Goal: Information Seeking & Learning: Learn about a topic

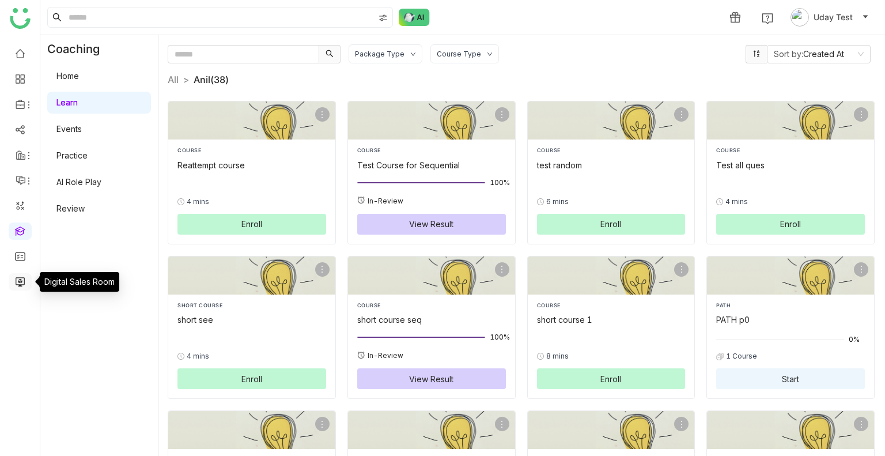
click at [20, 285] on link at bounding box center [20, 281] width 10 height 10
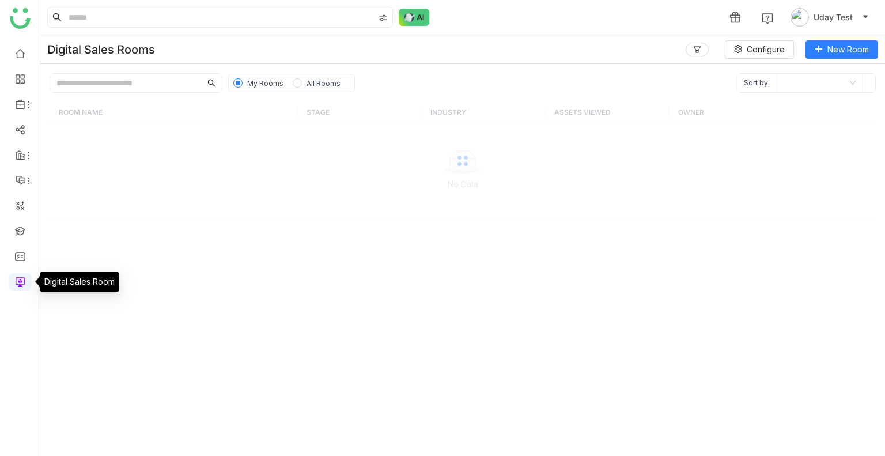
click at [20, 285] on link at bounding box center [20, 281] width 10 height 10
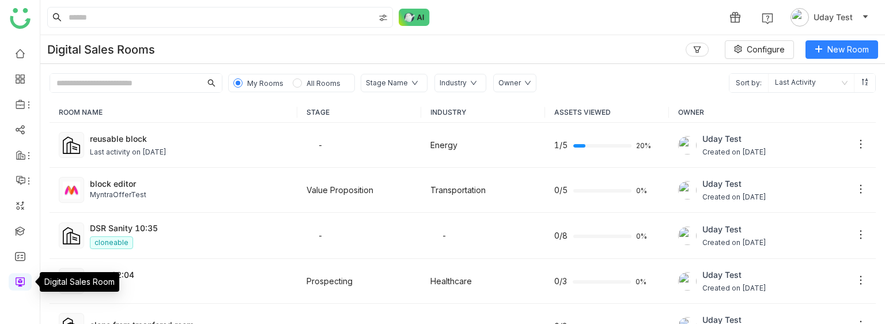
click at [20, 285] on link at bounding box center [20, 281] width 10 height 10
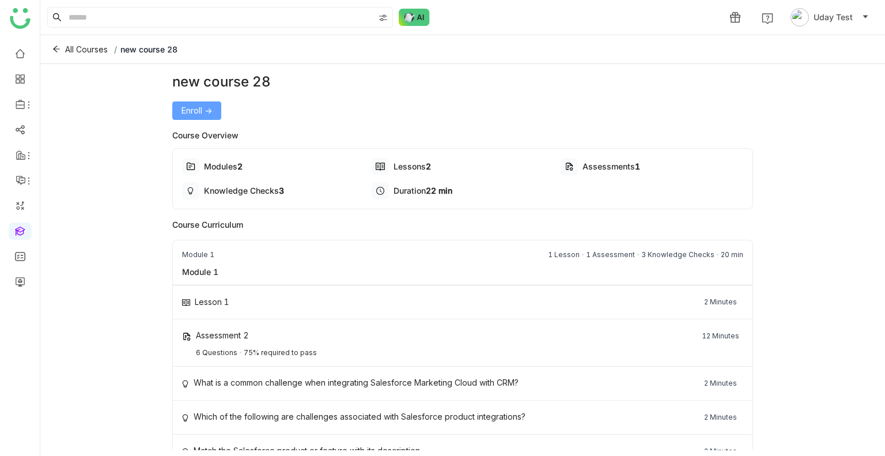
click at [173, 101] on button "Enroll ->" at bounding box center [196, 110] width 49 height 18
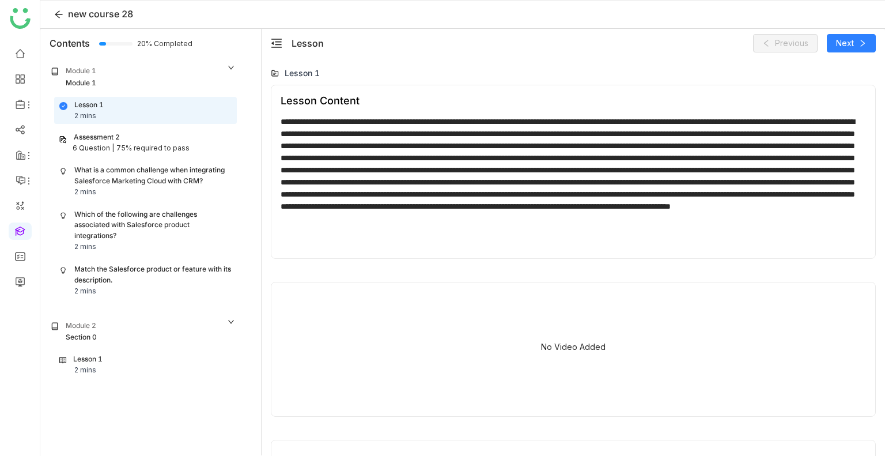
click at [147, 355] on div "Lesson 1 2 mins" at bounding box center [145, 365] width 172 height 22
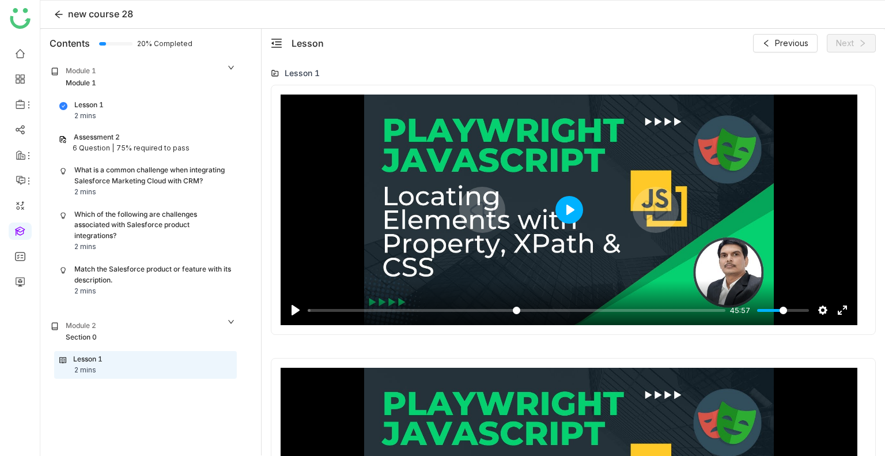
click at [574, 209] on button "Play" at bounding box center [570, 210] width 28 height 28
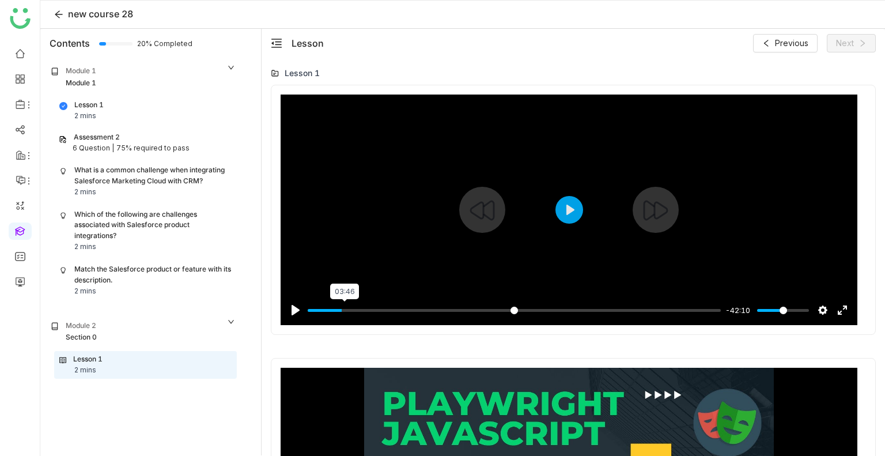
click at [345, 307] on input "Seek" at bounding box center [514, 310] width 413 height 11
click at [556, 203] on div at bounding box center [569, 210] width 577 height 231
type input "***"
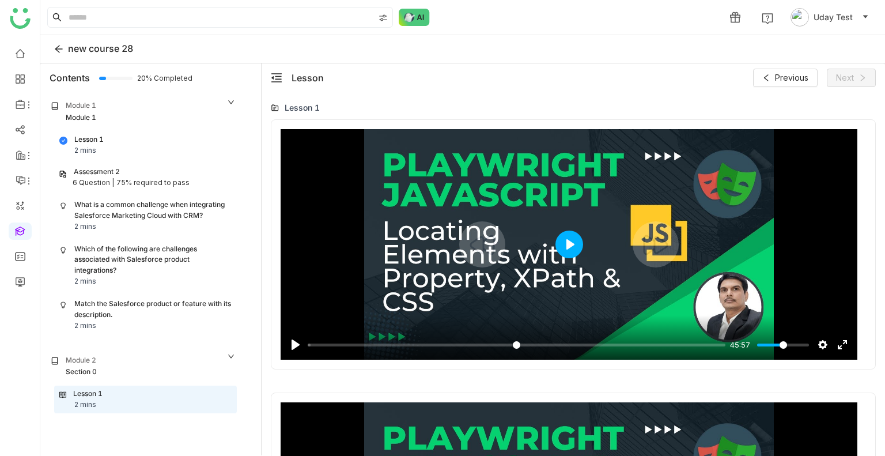
click at [574, 244] on button "Play" at bounding box center [570, 245] width 28 height 28
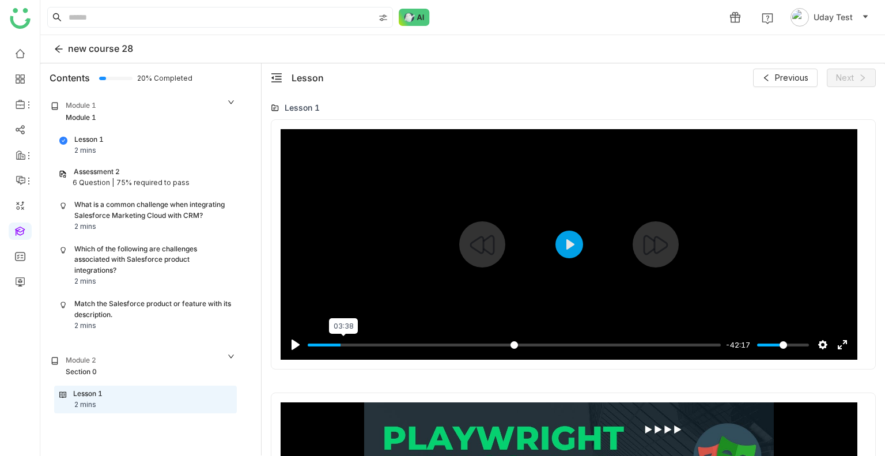
click at [343, 341] on input "Seek" at bounding box center [514, 344] width 413 height 11
click at [568, 248] on button "Play" at bounding box center [570, 245] width 28 height 28
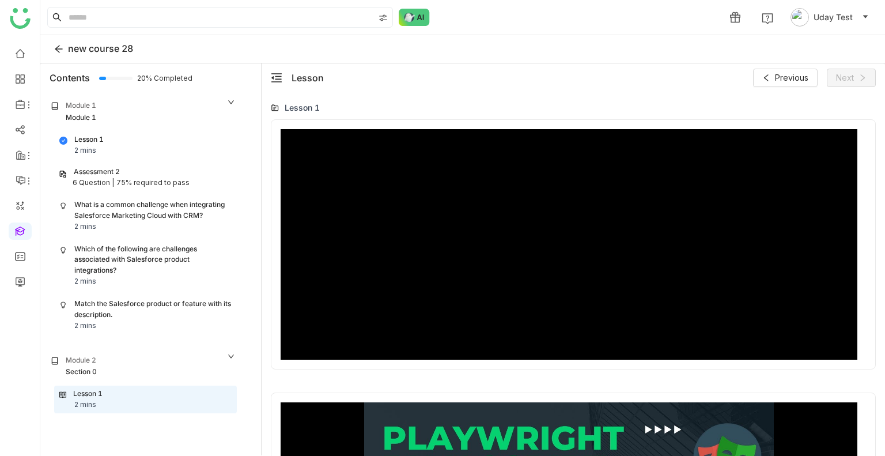
type input "****"
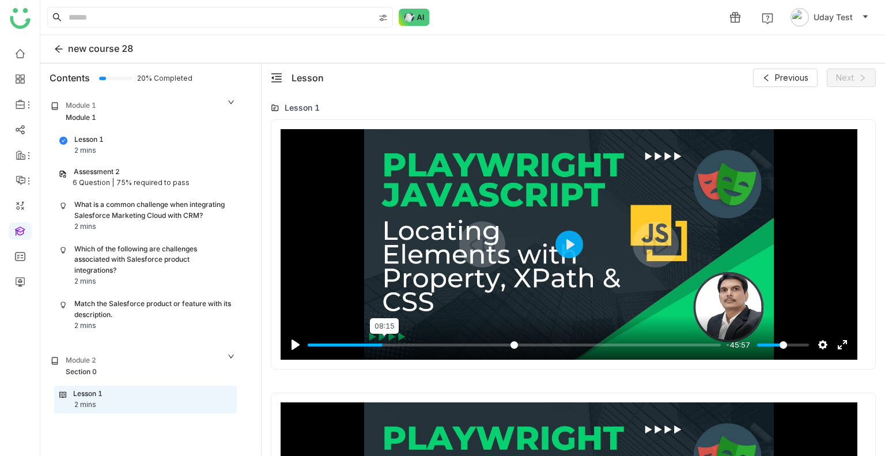
type input "*****"
click at [385, 343] on input "Seek" at bounding box center [514, 344] width 413 height 11
click at [390, 335] on div "Pause Play % buffered 00:00 45:57 Settings Captions Disabled Quality undefined …" at bounding box center [569, 337] width 577 height 44
click at [392, 341] on input "Seek" at bounding box center [514, 344] width 413 height 11
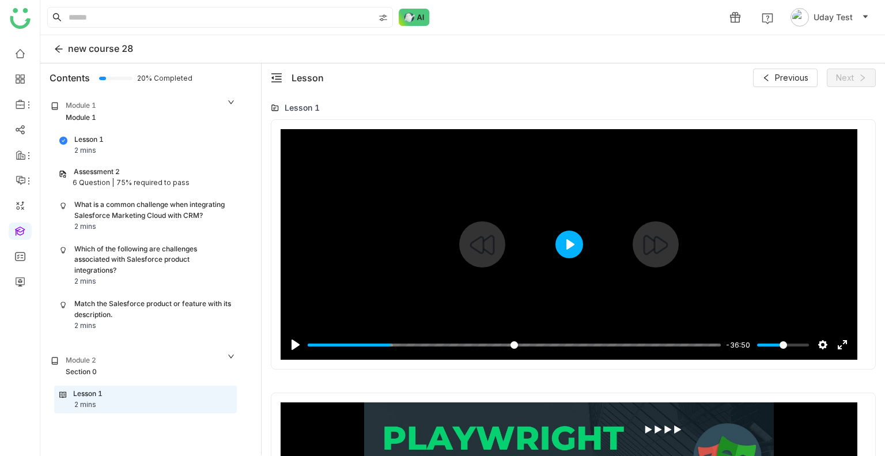
click at [571, 241] on button "Play" at bounding box center [570, 245] width 28 height 28
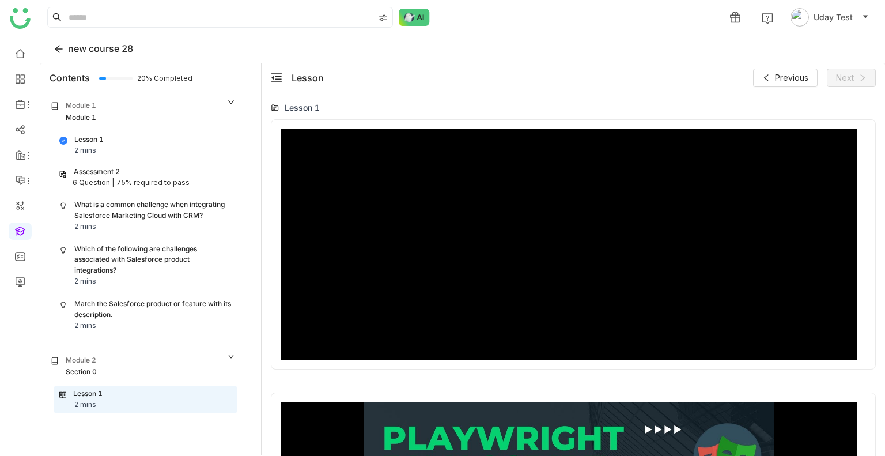
type input "*****"
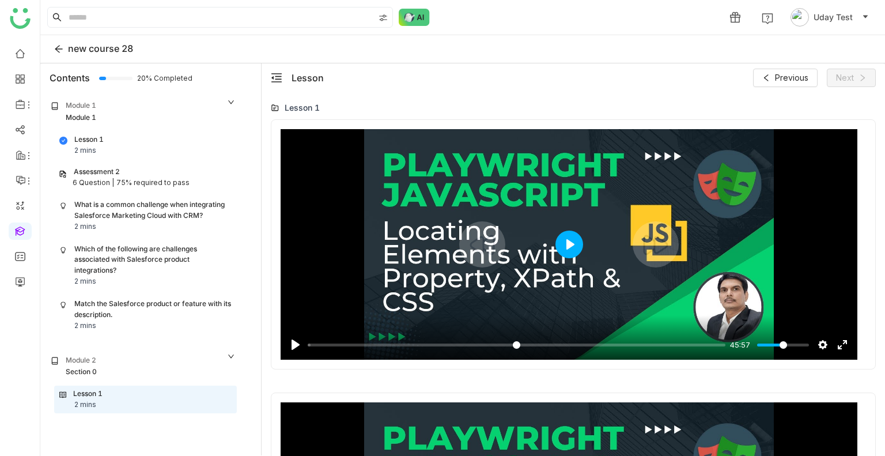
click at [560, 239] on button "Play" at bounding box center [570, 245] width 28 height 28
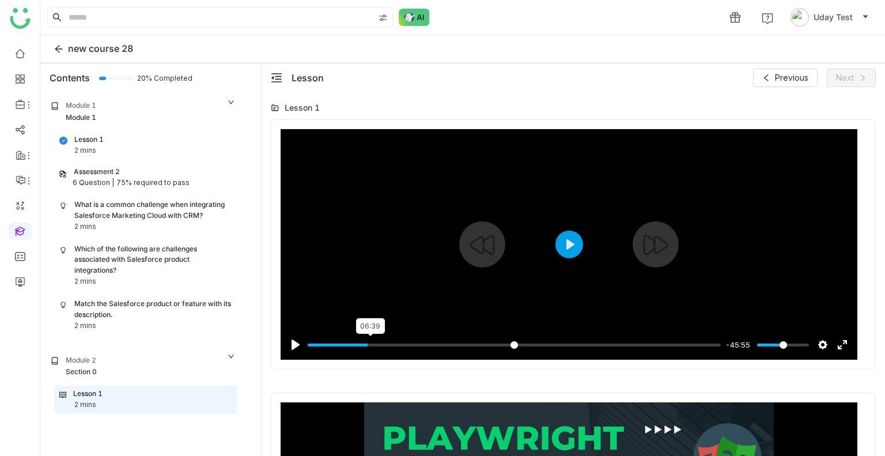
click at [370, 343] on input "Seek" at bounding box center [514, 344] width 413 height 11
type input "*****"
click at [638, 209] on div at bounding box center [569, 244] width 577 height 231
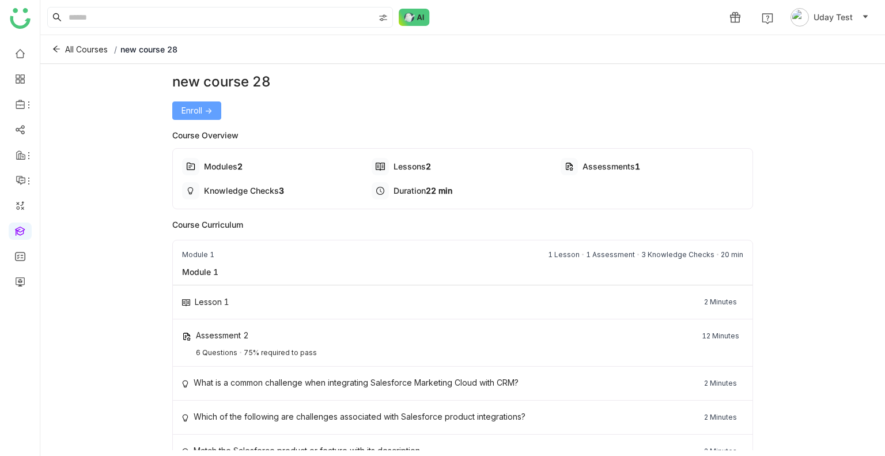
click at [190, 114] on span "Enroll ->" at bounding box center [197, 110] width 31 height 13
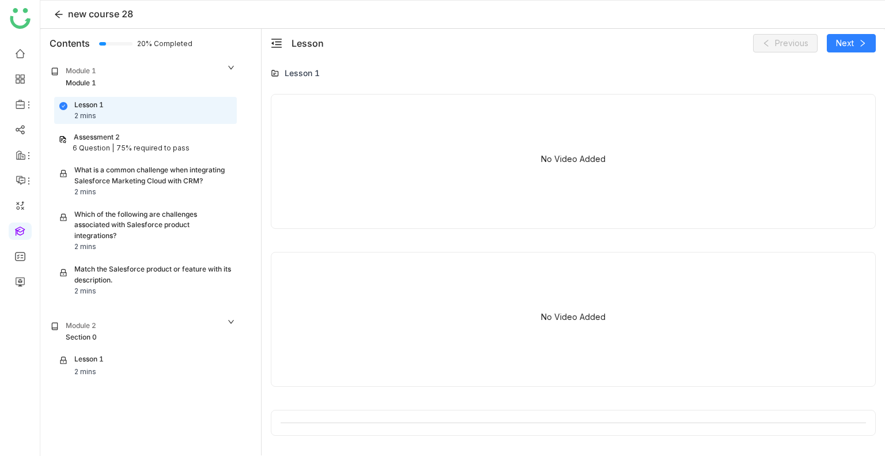
scroll to position [163, 0]
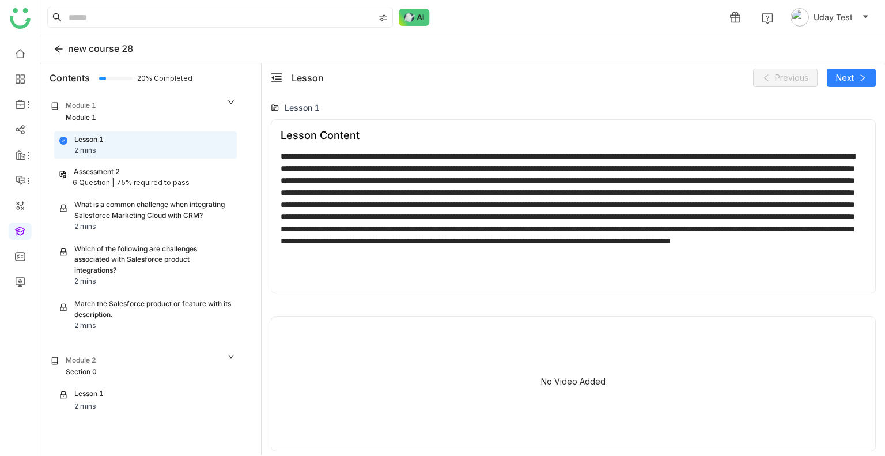
click at [158, 179] on div "75% required to pass" at bounding box center [152, 182] width 73 height 11
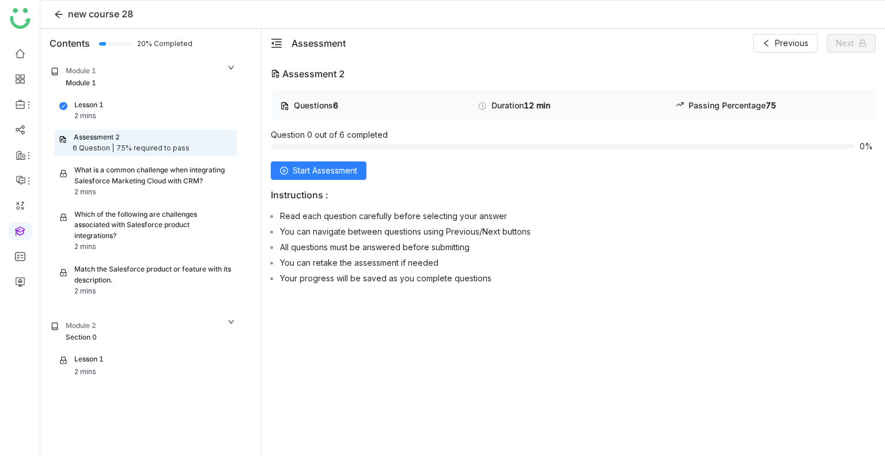
click at [86, 103] on div "Lesson 1" at bounding box center [88, 105] width 29 height 11
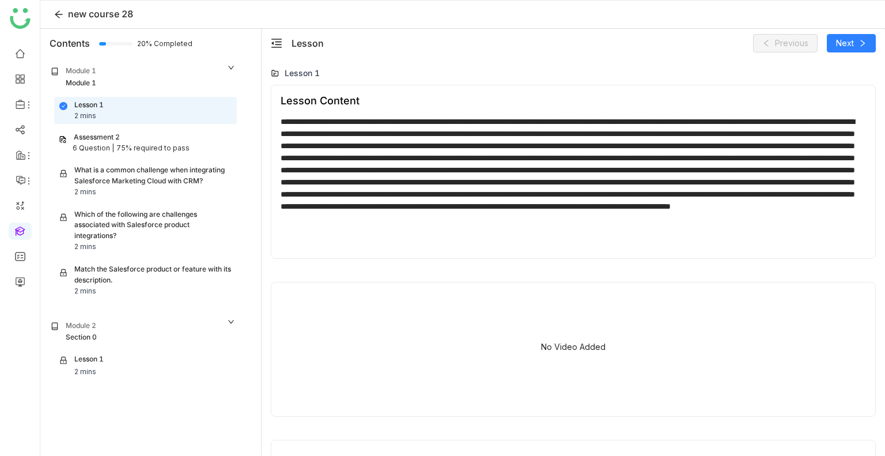
click at [124, 147] on div "75% required to pass" at bounding box center [152, 148] width 73 height 11
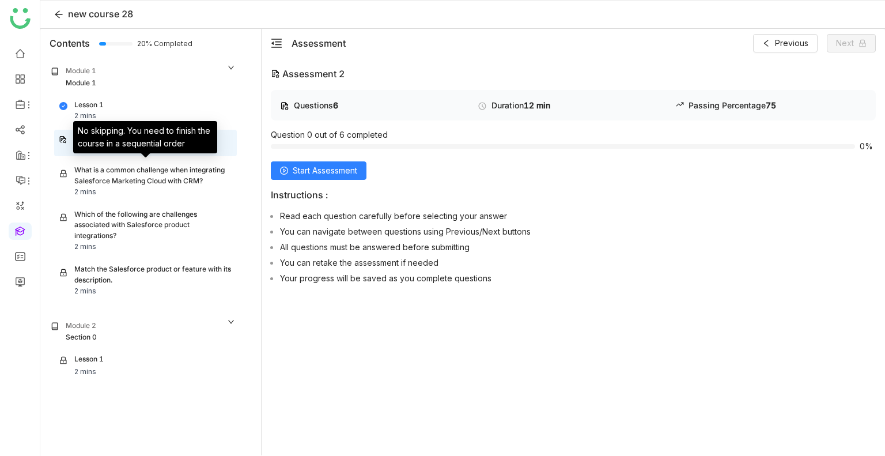
click at [140, 193] on div "What is a common challenge when integrating Salesforce Marketing Cloud with CRM…" at bounding box center [145, 181] width 172 height 33
click at [118, 180] on div "What is a common challenge when integrating Salesforce Marketing Cloud with CRM?" at bounding box center [152, 176] width 157 height 22
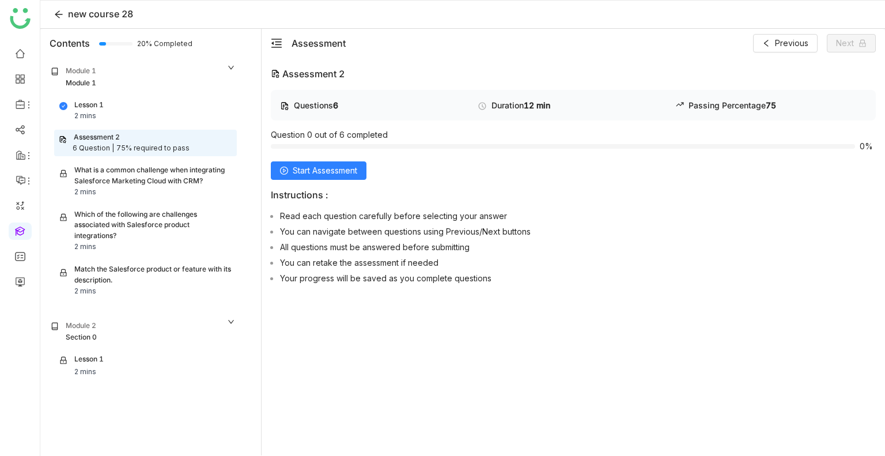
click at [106, 108] on div "Lesson 1 2 mins" at bounding box center [145, 111] width 172 height 22
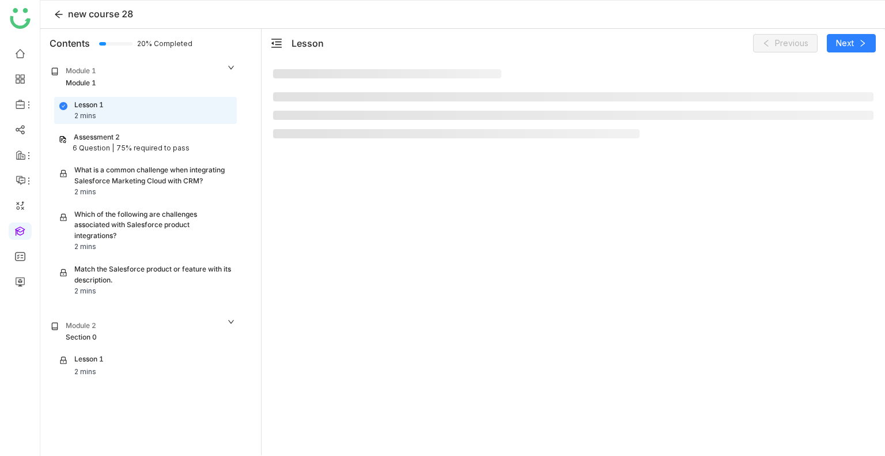
click at [106, 108] on div "Lesson 1 2 mins" at bounding box center [145, 111] width 172 height 22
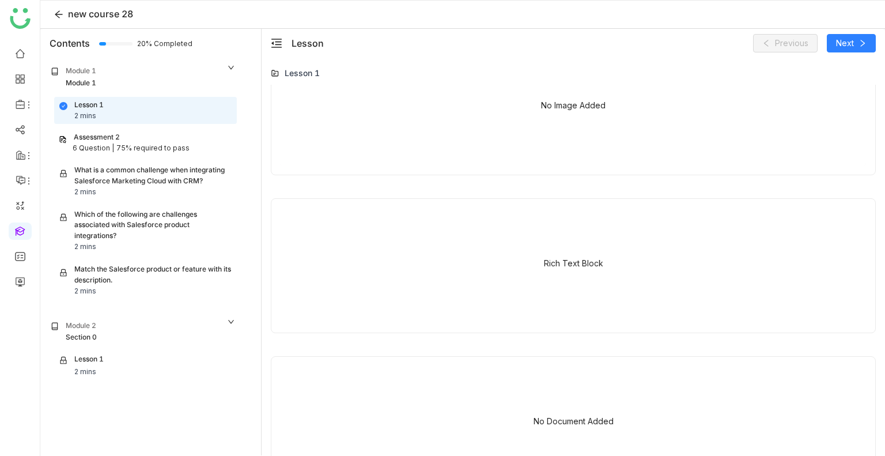
scroll to position [796, 0]
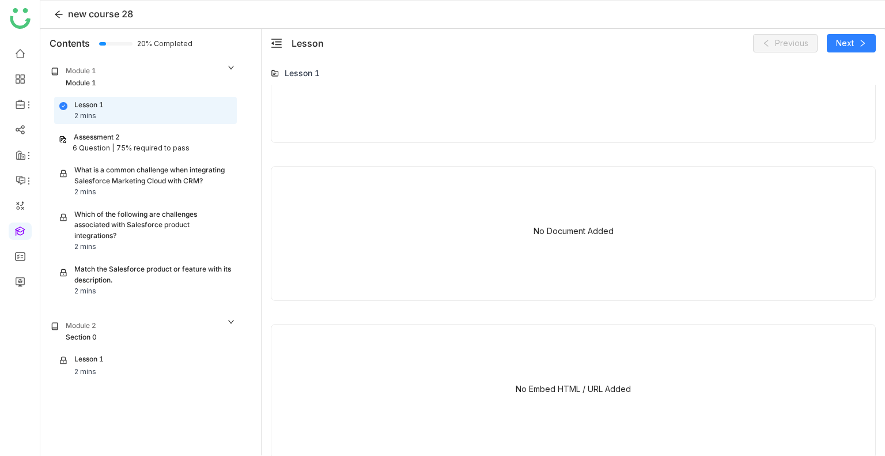
click at [139, 141] on div "Assessment 2" at bounding box center [145, 137] width 173 height 11
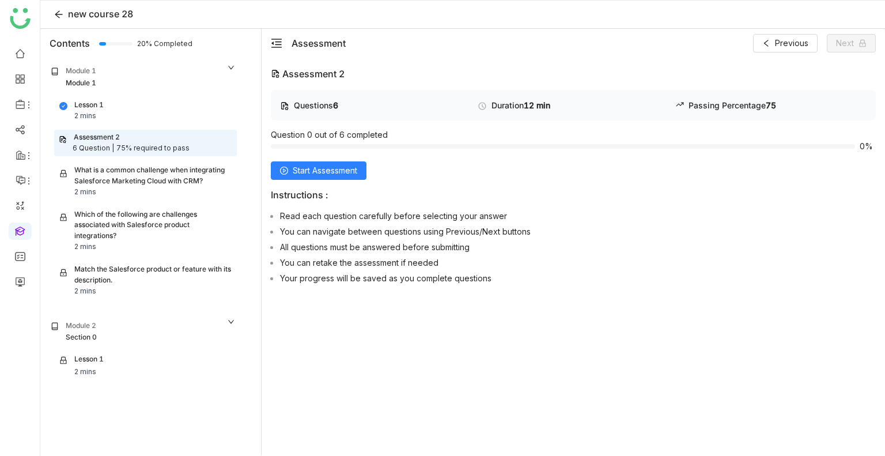
click at [139, 141] on div "Assessment 2" at bounding box center [145, 137] width 173 height 11
click at [285, 165] on button "Start Assessment" at bounding box center [319, 170] width 96 height 18
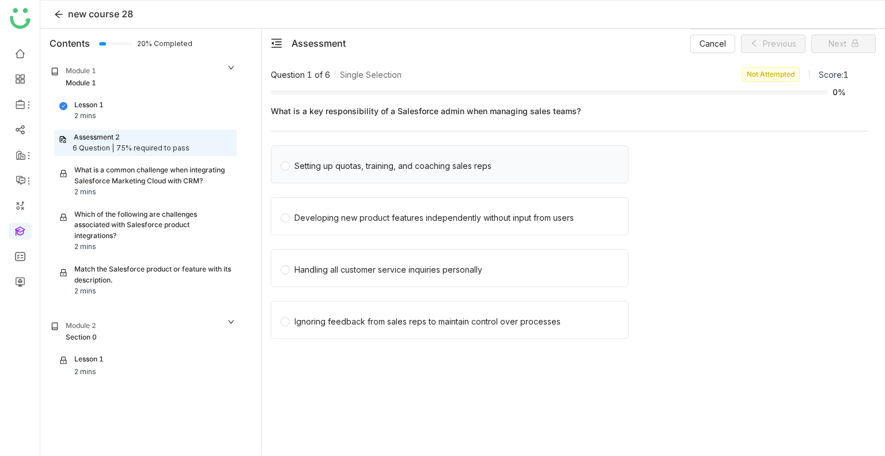
click at [293, 169] on span "Setting up quotas, training, and coaching sales reps" at bounding box center [393, 164] width 206 height 16
click at [333, 209] on span "Developing new product features independently without input from users" at bounding box center [434, 216] width 289 height 16
click at [847, 45] on button "Next" at bounding box center [843, 44] width 65 height 18
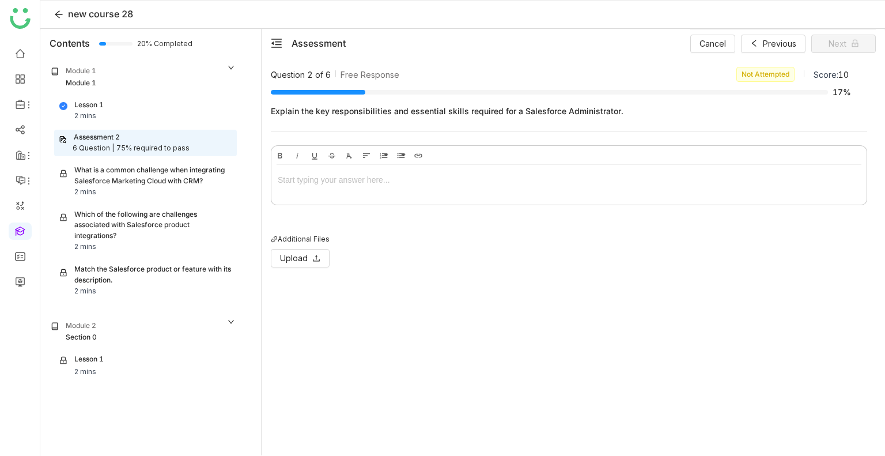
click at [335, 188] on div at bounding box center [568, 182] width 595 height 35
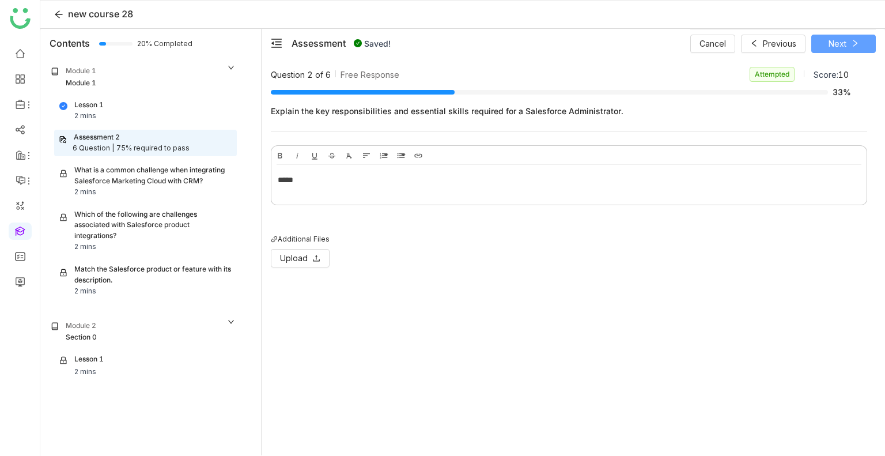
click at [840, 44] on span "Next" at bounding box center [838, 43] width 18 height 13
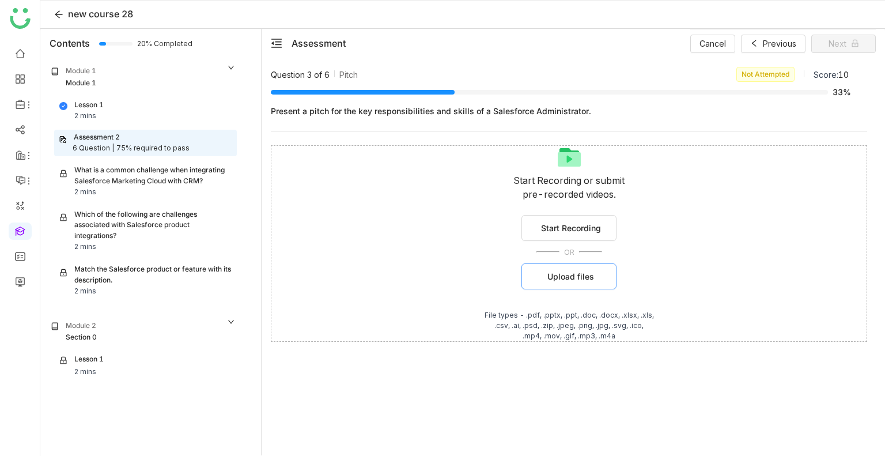
click at [554, 280] on span "Upload files" at bounding box center [570, 276] width 47 height 12
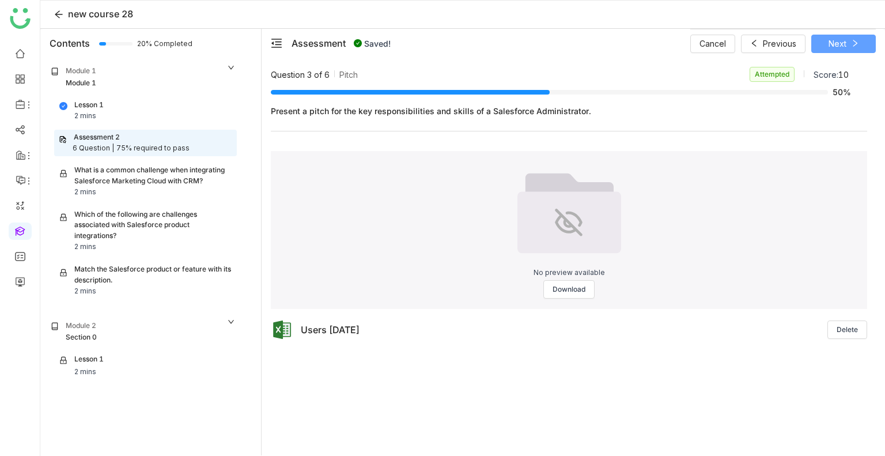
click at [829, 40] on span "Next" at bounding box center [838, 43] width 18 height 13
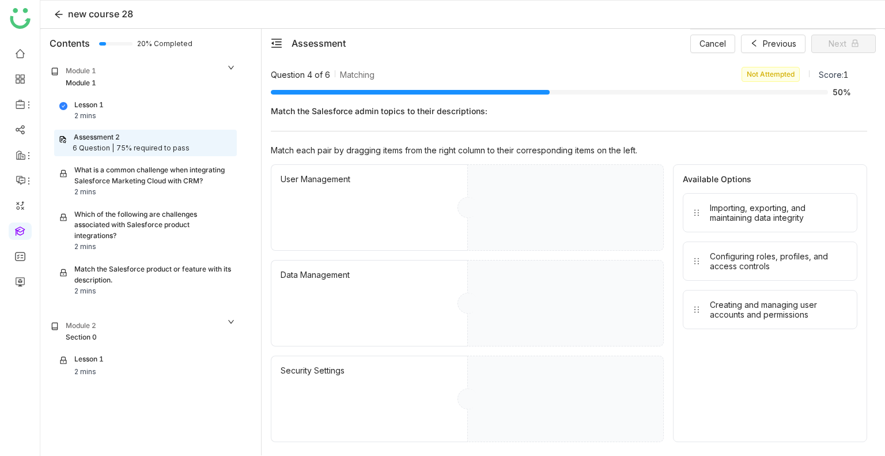
drag, startPoint x: 762, startPoint y: 221, endPoint x: 591, endPoint y: 224, distance: 171.2
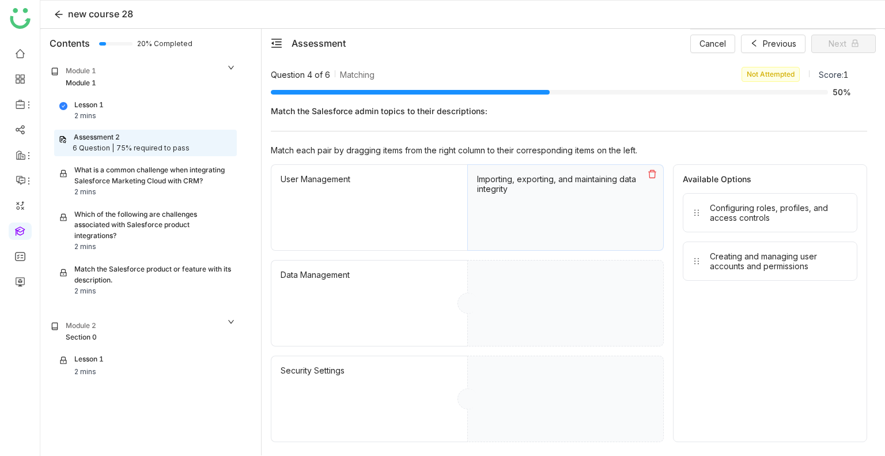
drag, startPoint x: 749, startPoint y: 218, endPoint x: 638, endPoint y: 262, distance: 119.5
drag, startPoint x: 769, startPoint y: 210, endPoint x: 599, endPoint y: 361, distance: 227.0
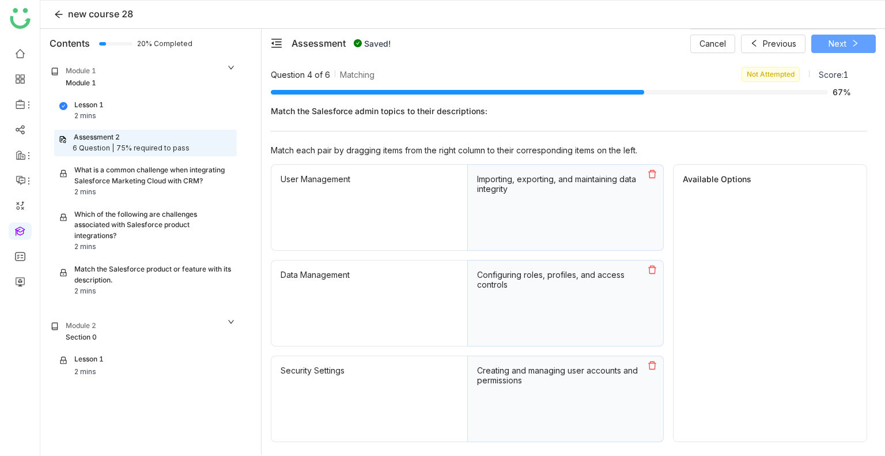
click at [847, 46] on button "Next" at bounding box center [843, 44] width 65 height 18
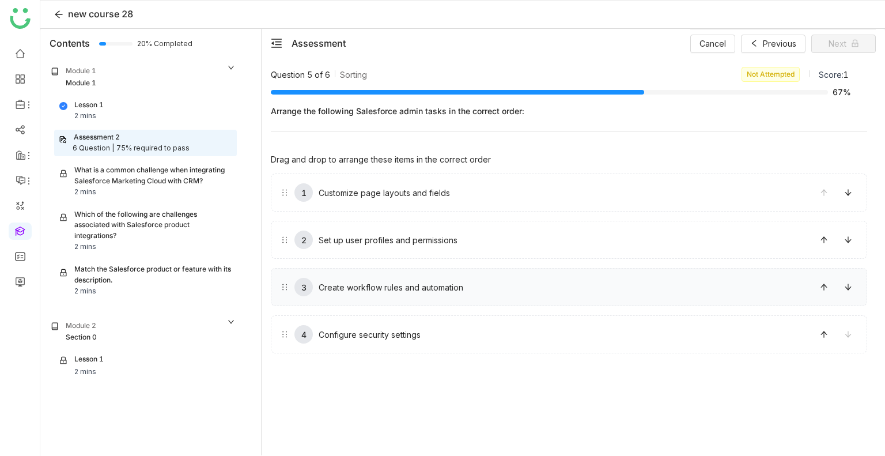
drag, startPoint x: 581, startPoint y: 218, endPoint x: 579, endPoint y: 294, distance: 75.5
click at [579, 294] on div "1 Customize page layouts and fields 2 Set up user profiles and permissions 3 Cr…" at bounding box center [569, 263] width 596 height 180
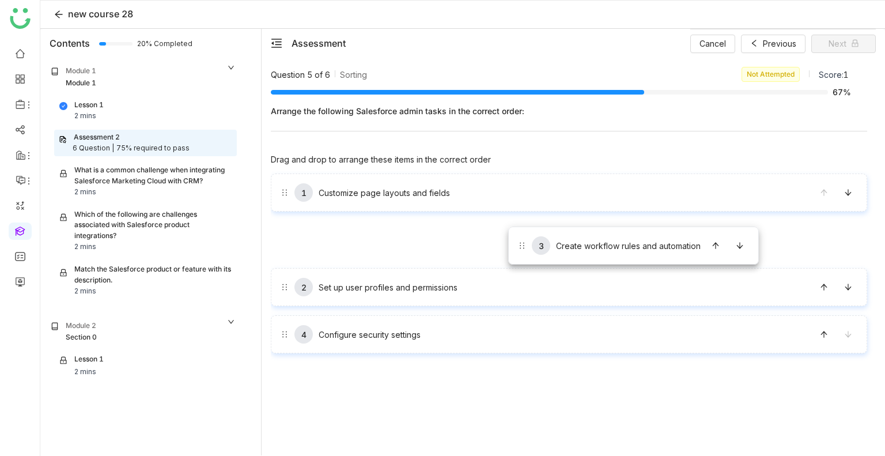
click at [508, 226] on div "1 Customize page layouts and fields 2 Set up user profiles and permissions 3 Cr…" at bounding box center [569, 263] width 596 height 180
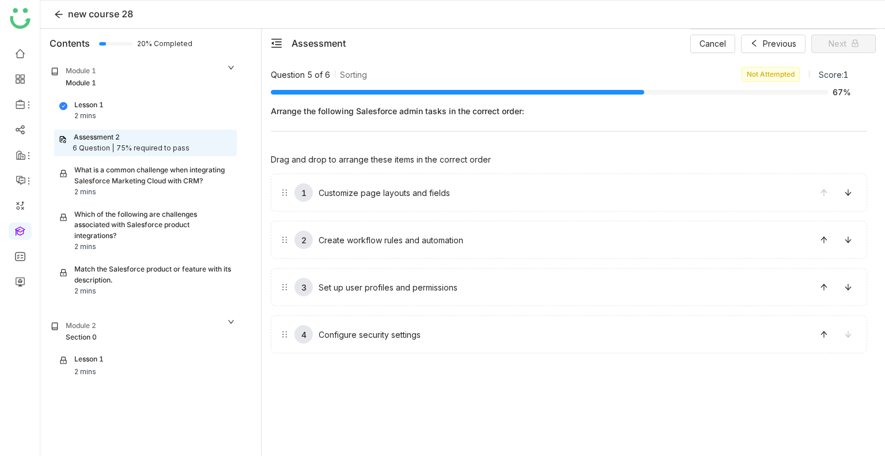
click at [508, 226] on div "2 Create workflow rules and automation" at bounding box center [569, 240] width 596 height 38
click at [835, 44] on span "Next" at bounding box center [838, 43] width 18 height 13
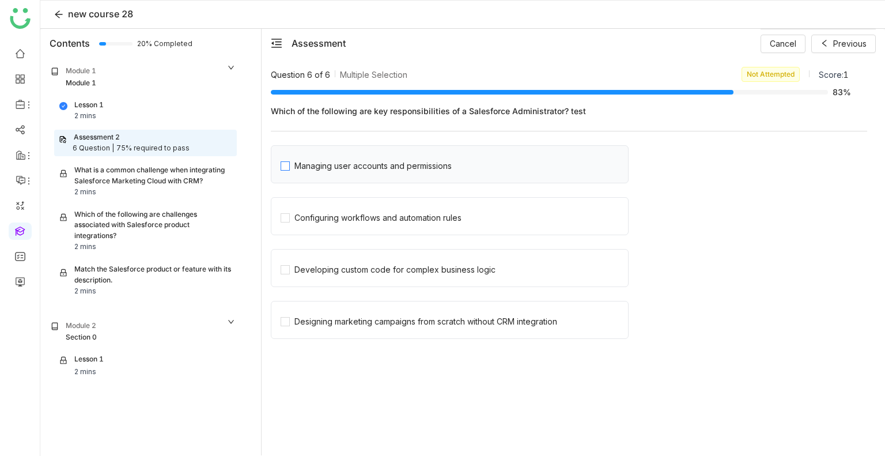
click at [339, 168] on div "Managing user accounts and permissions" at bounding box center [372, 166] width 157 height 13
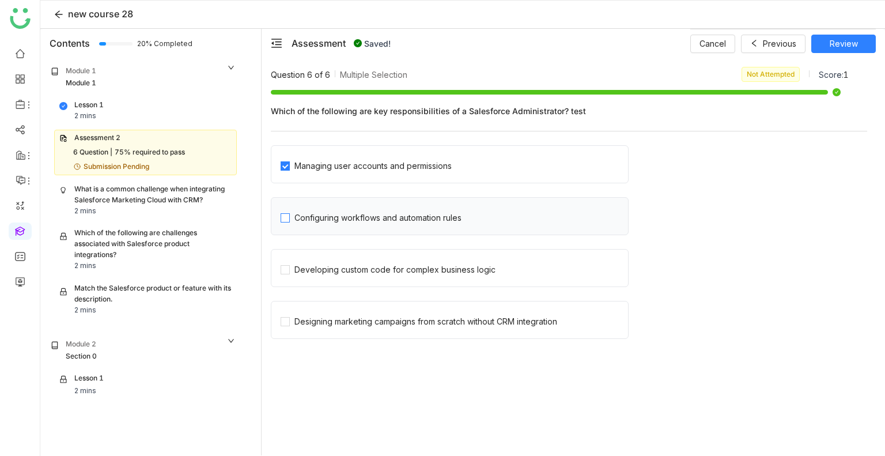
click at [340, 209] on span "Configuring workflows and automation rules" at bounding box center [378, 216] width 176 height 16
click at [343, 265] on div "Developing custom code for complex business logic" at bounding box center [394, 269] width 201 height 13
click at [832, 37] on span "Review" at bounding box center [844, 43] width 28 height 13
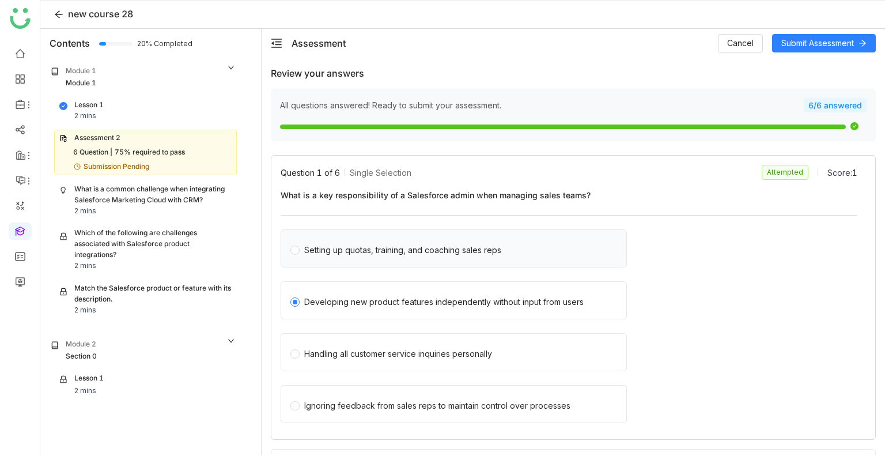
click at [342, 244] on div "Setting up quotas, training, and coaching sales reps" at bounding box center [402, 250] width 197 height 13
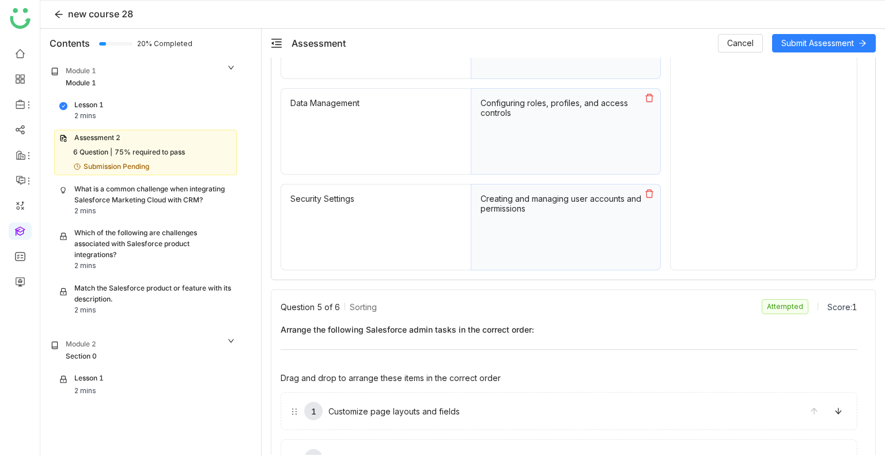
scroll to position [1096, 0]
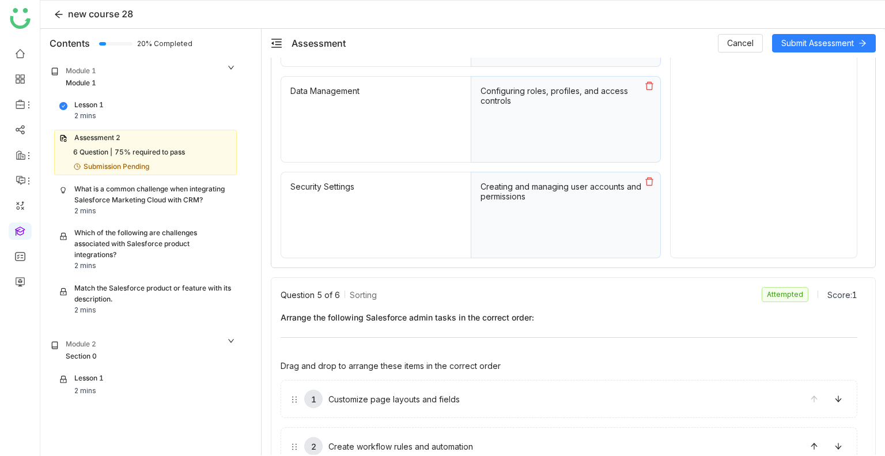
click at [647, 180] on icon at bounding box center [649, 181] width 9 height 9
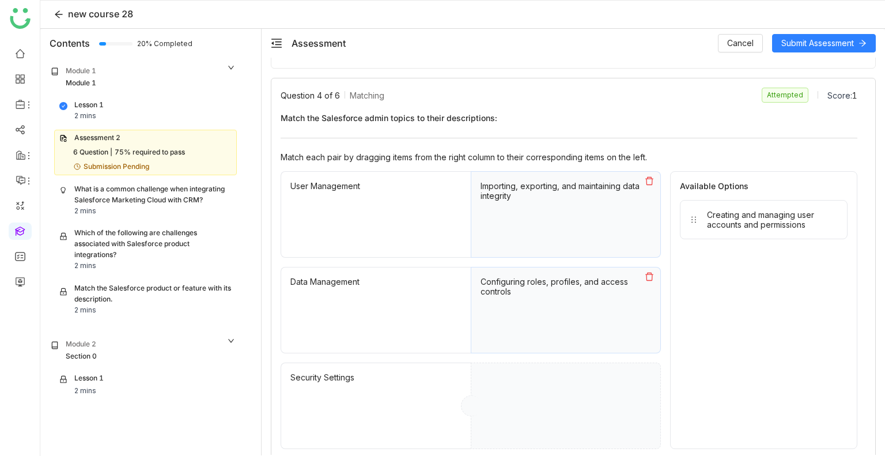
scroll to position [927, 0]
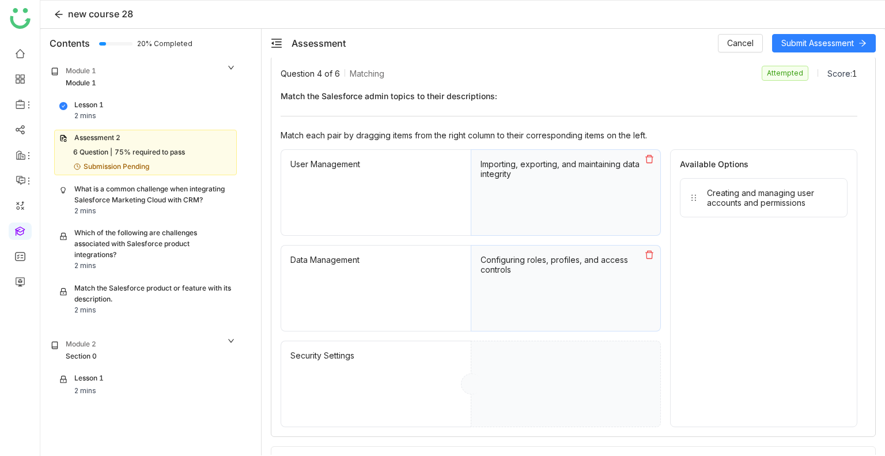
click at [645, 157] on icon at bounding box center [649, 158] width 9 height 9
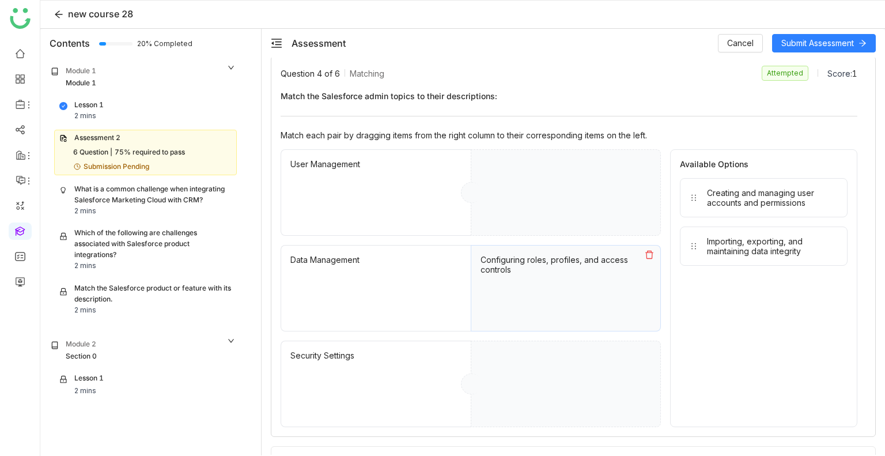
click at [646, 254] on icon at bounding box center [649, 255] width 8 height 8
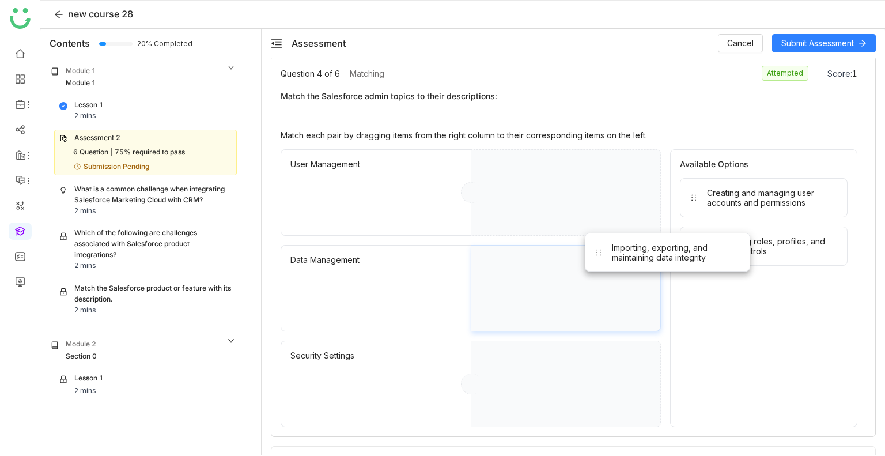
drag, startPoint x: 713, startPoint y: 254, endPoint x: 540, endPoint y: 279, distance: 174.7
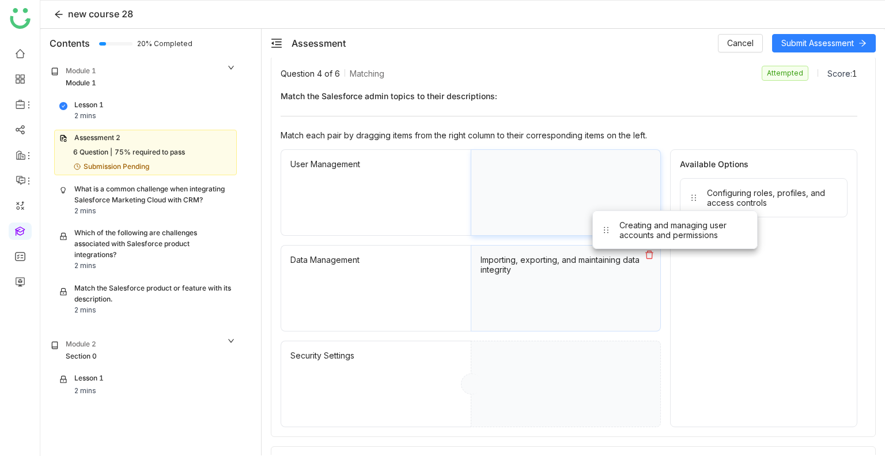
drag, startPoint x: 695, startPoint y: 175, endPoint x: 558, endPoint y: 205, distance: 139.7
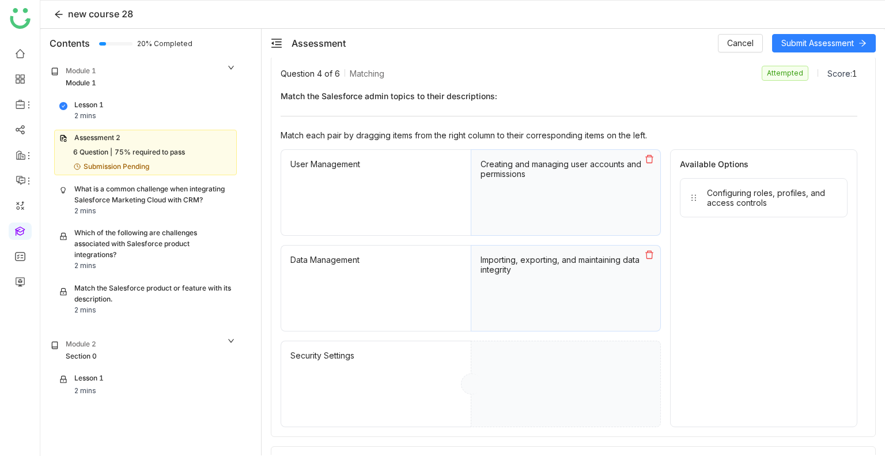
drag, startPoint x: 738, startPoint y: 206, endPoint x: 565, endPoint y: 437, distance: 288.5
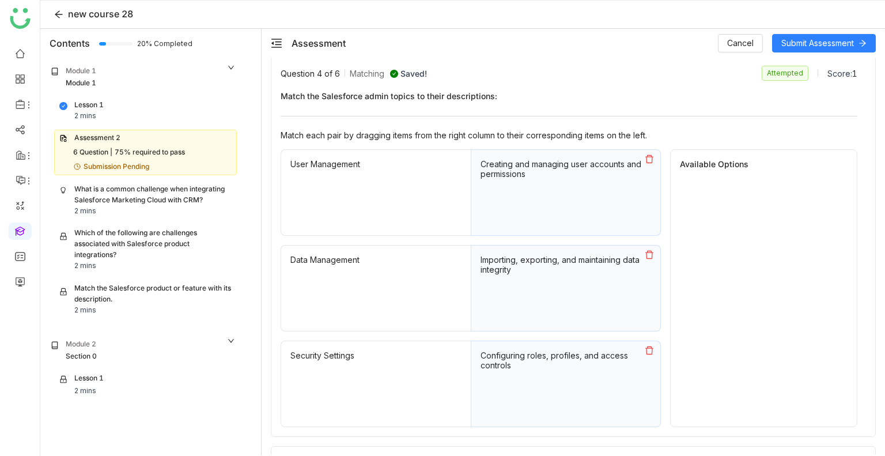
click at [799, 32] on div "Assessment Cancel Submit Assessment" at bounding box center [574, 43] width 624 height 29
click at [800, 44] on span "Submit Assessment" at bounding box center [817, 43] width 73 height 13
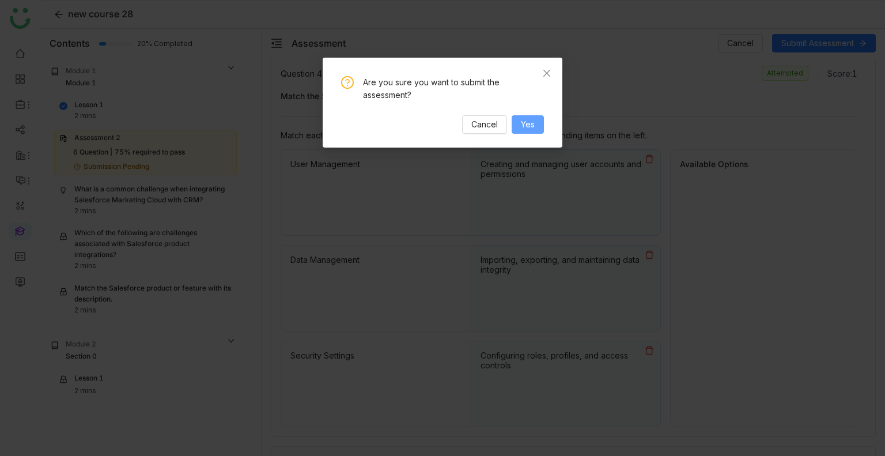
click at [532, 123] on span "Yes" at bounding box center [528, 124] width 14 height 13
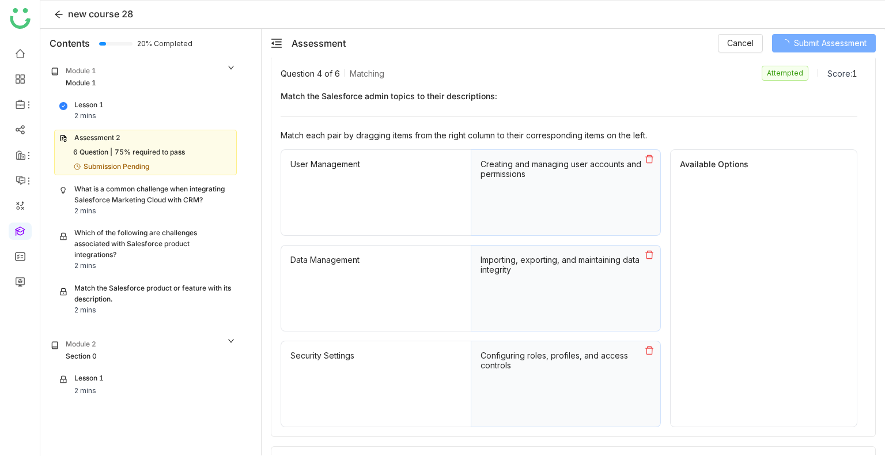
scroll to position [851, 0]
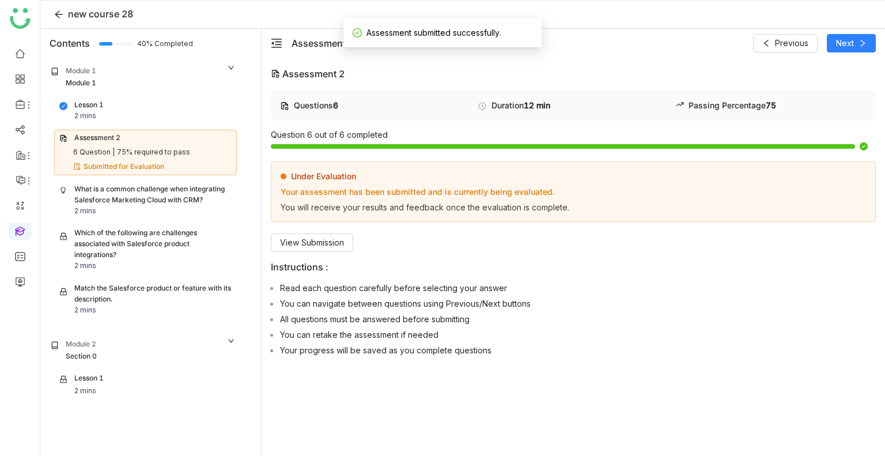
click at [154, 198] on div "What is a common challenge when integrating Salesforce Marketing Cloud with CRM?" at bounding box center [152, 195] width 157 height 22
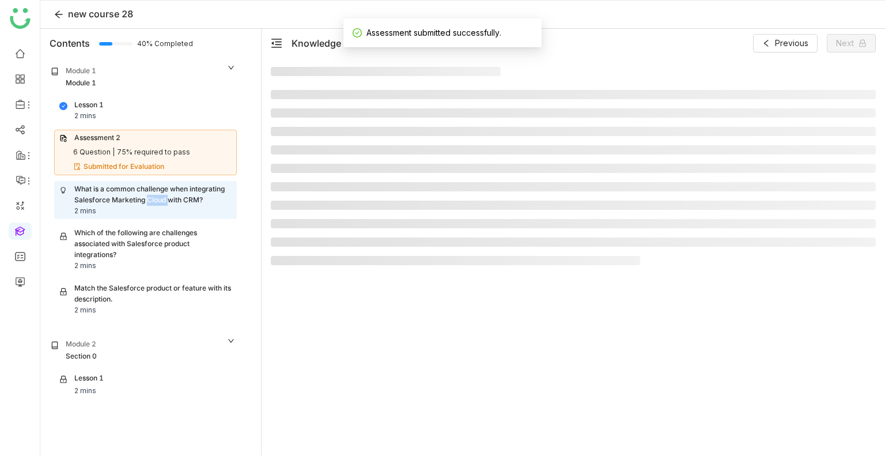
click at [154, 198] on div "What is a common challenge when integrating Salesforce Marketing Cloud with CRM?" at bounding box center [152, 195] width 157 height 22
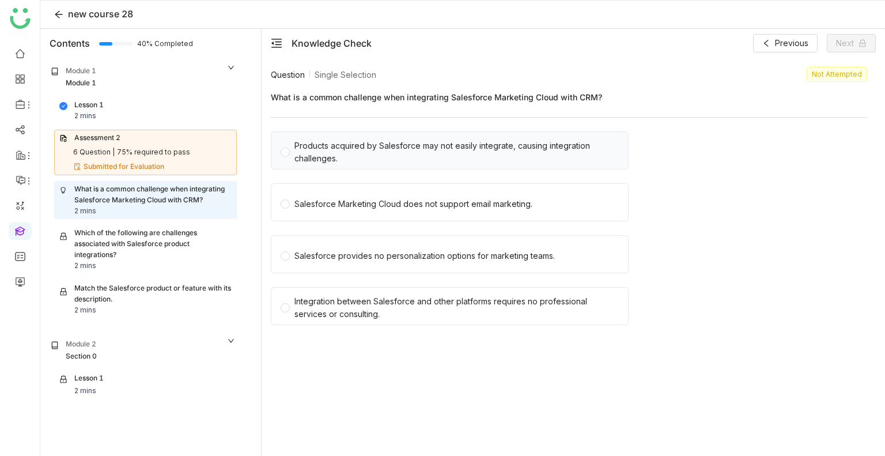
click at [322, 155] on div "Products acquired by Salesforce may not easily integrate, causing integration c…" at bounding box center [456, 151] width 324 height 25
click at [316, 218] on div "Salesforce Marketing Cloud does not support email marketing." at bounding box center [450, 202] width 358 height 38
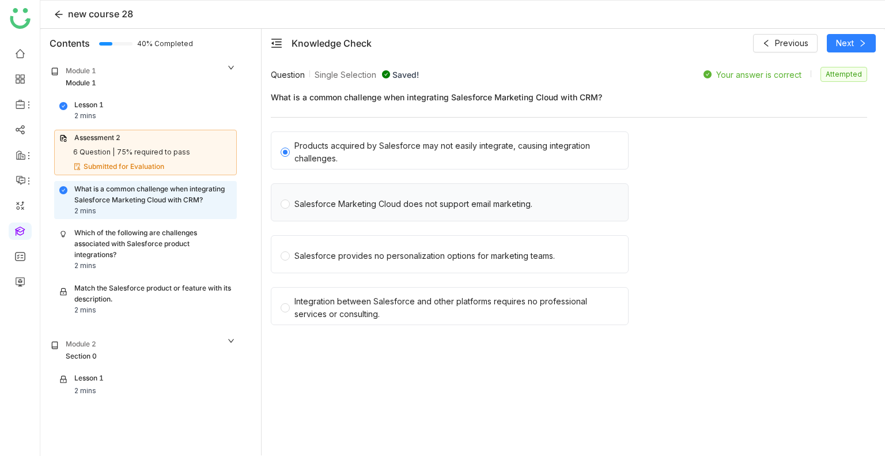
click at [301, 206] on div "Salesforce Marketing Cloud does not support email marketing." at bounding box center [413, 204] width 238 height 13
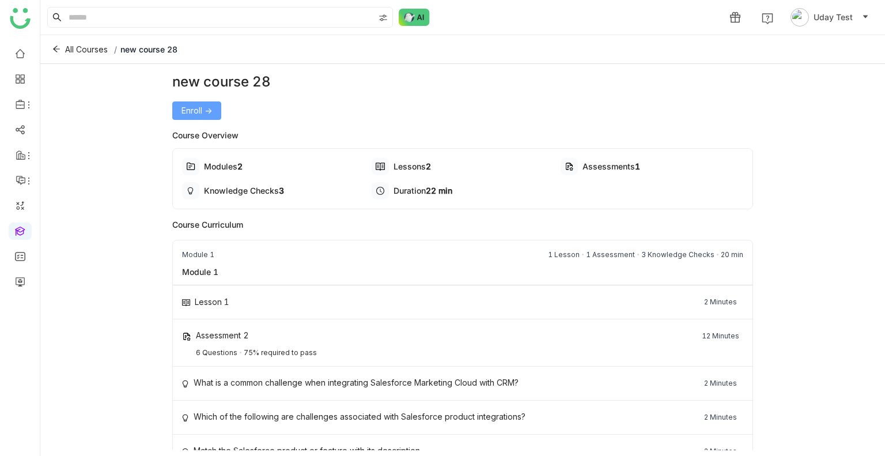
click at [196, 113] on span "Enroll ->" at bounding box center [197, 110] width 31 height 13
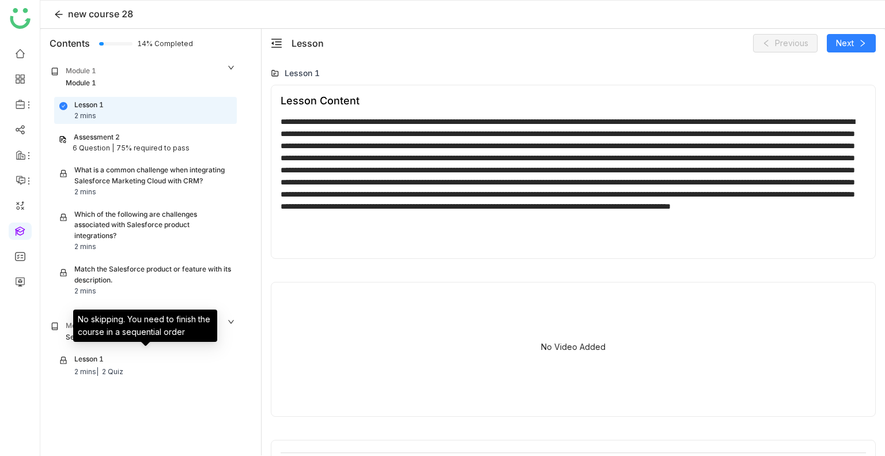
click at [119, 357] on div "Lesson 1 2 mins | 2 Quiz" at bounding box center [145, 366] width 172 height 24
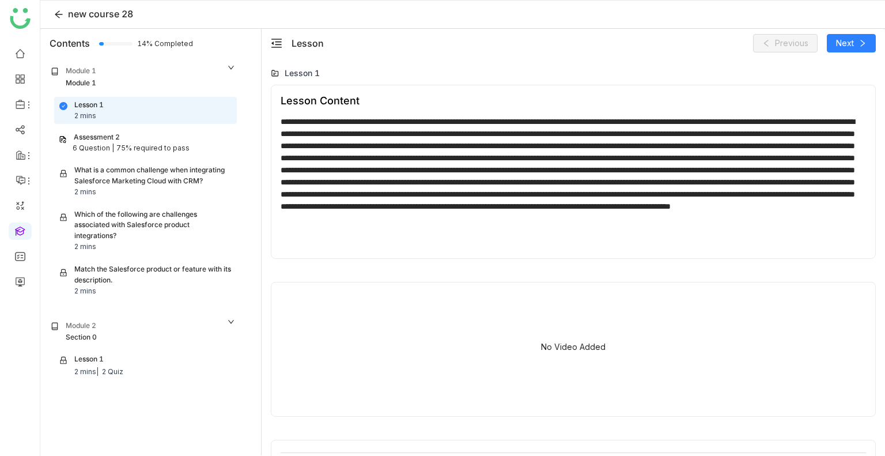
click at [120, 151] on div "75% required to pass" at bounding box center [152, 148] width 73 height 11
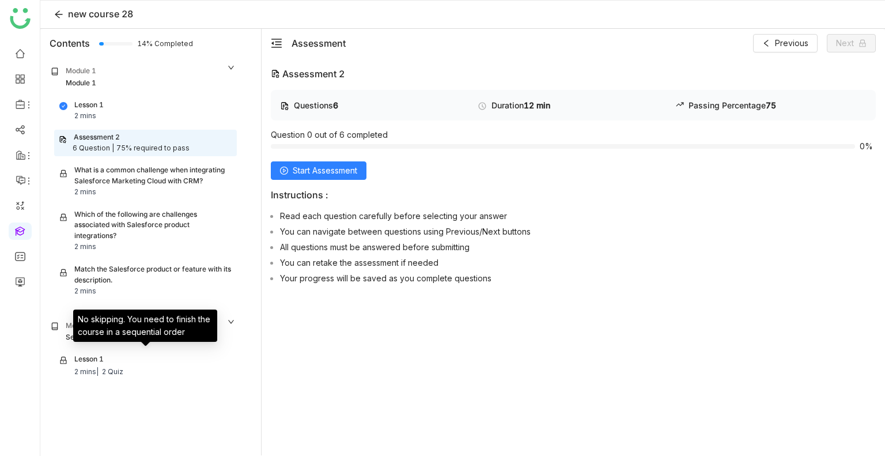
click at [117, 362] on div "Lesson 1 2 mins | 2 Quiz" at bounding box center [145, 366] width 172 height 24
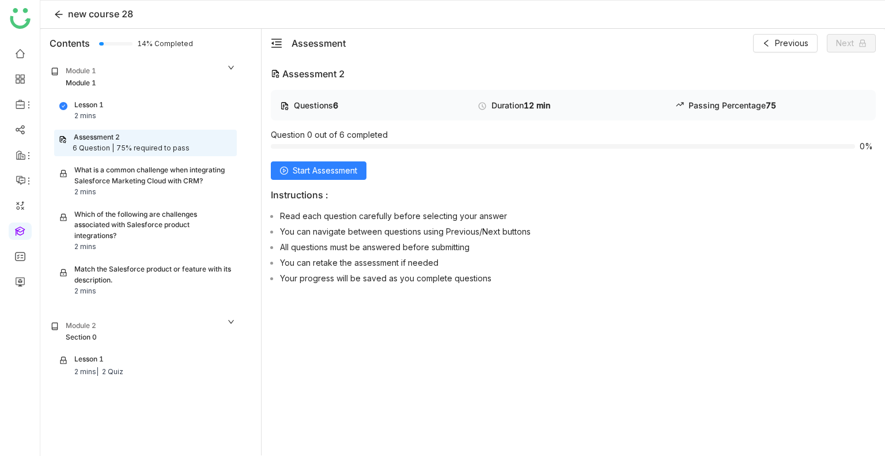
click at [70, 336] on div "Section 0" at bounding box center [81, 337] width 31 height 11
click at [317, 168] on span "Start Assessment" at bounding box center [325, 170] width 65 height 13
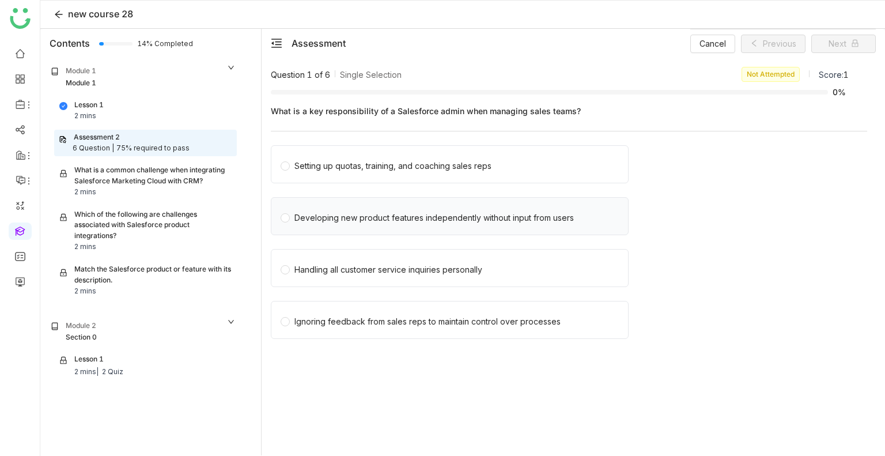
click at [357, 214] on div "Developing new product features independently without input from users" at bounding box center [433, 217] width 279 height 13
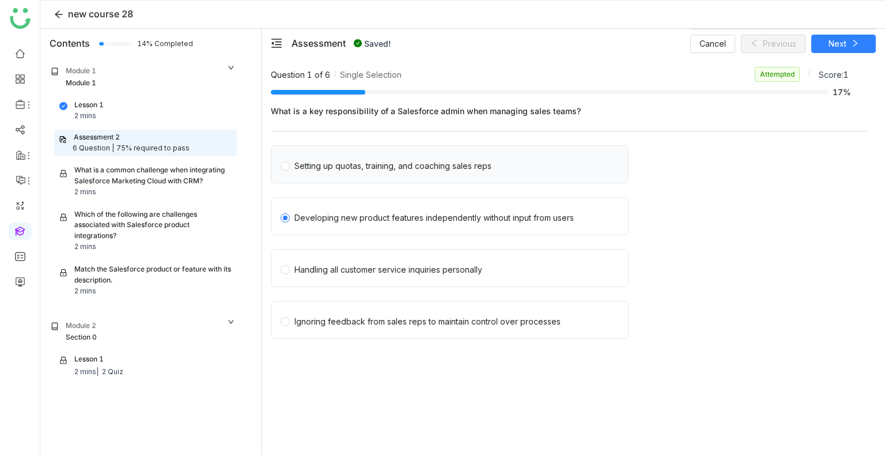
click at [341, 165] on div "Setting up quotas, training, and coaching sales reps" at bounding box center [392, 166] width 197 height 13
click at [839, 44] on span "Next" at bounding box center [838, 43] width 18 height 13
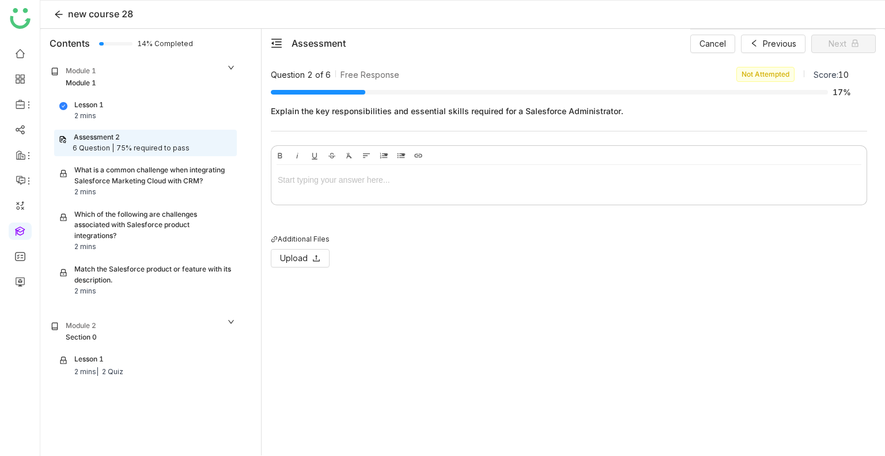
click at [327, 182] on div at bounding box center [569, 179] width 583 height 13
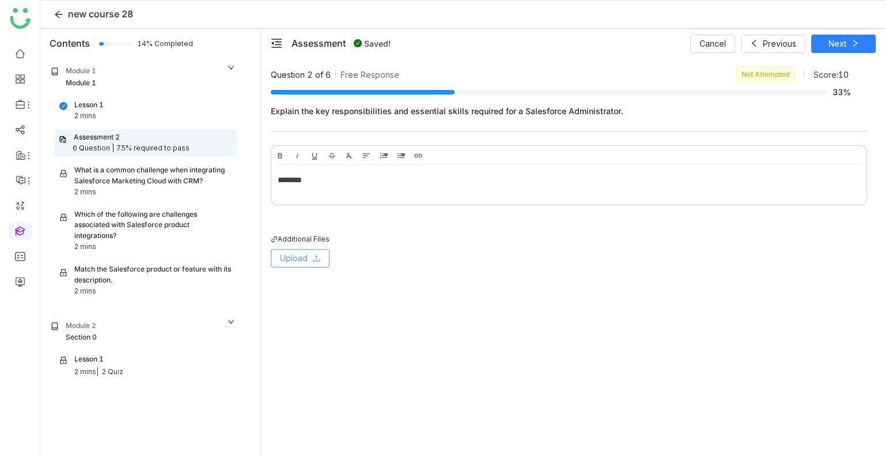
click at [295, 259] on span "Upload" at bounding box center [294, 258] width 28 height 13
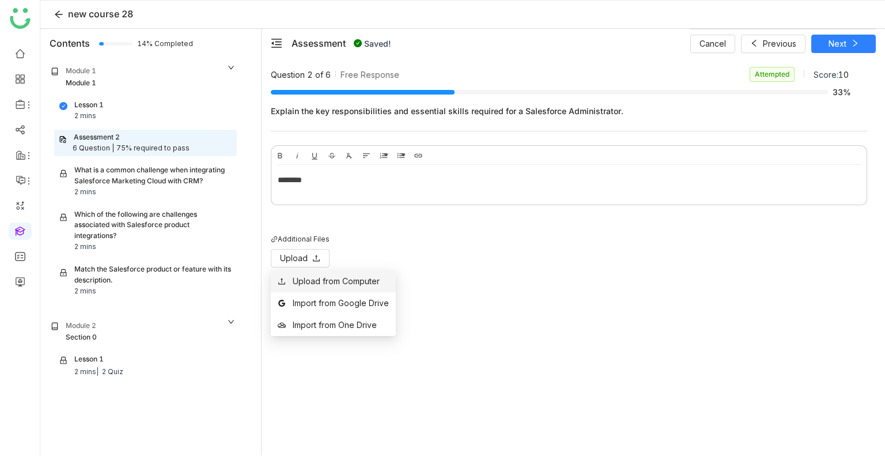
click at [317, 283] on div "Upload from Computer" at bounding box center [336, 281] width 87 height 13
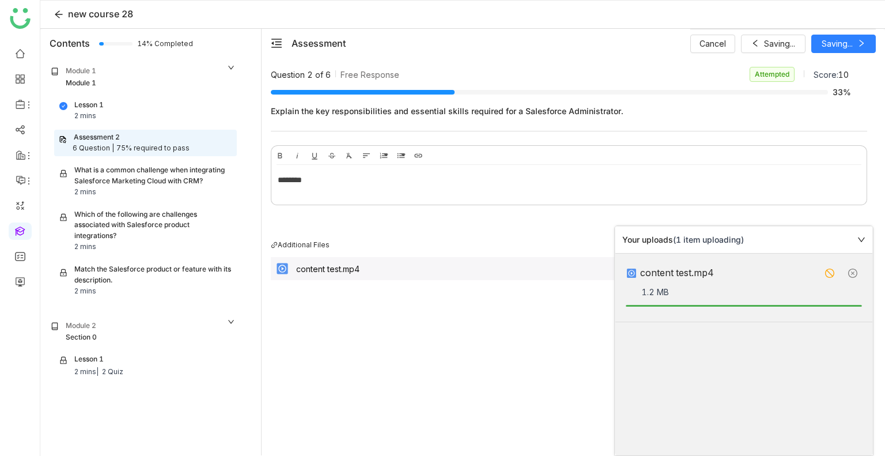
click at [832, 44] on div "Cancel Saving... Saving..." at bounding box center [783, 43] width 186 height 29
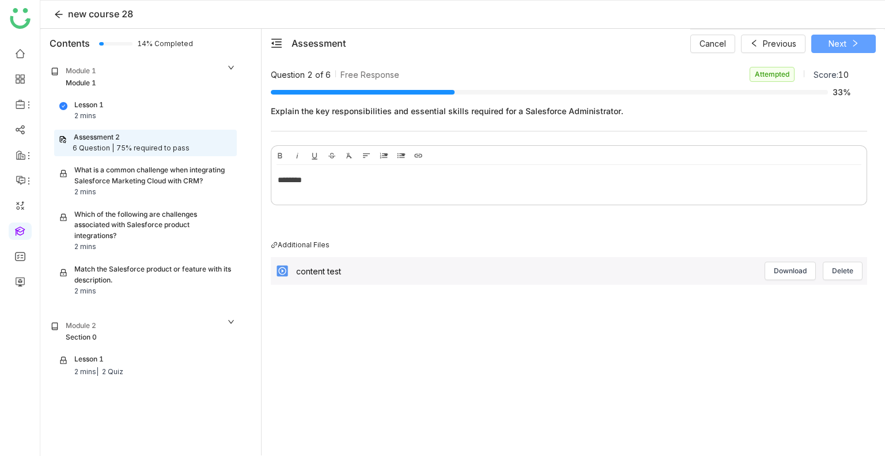
click at [832, 44] on span "Next" at bounding box center [838, 43] width 18 height 13
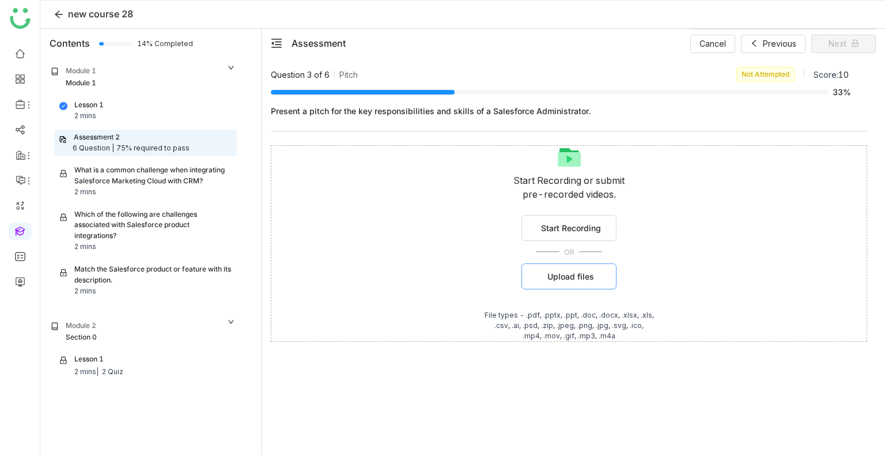
click at [583, 271] on span "Upload files" at bounding box center [570, 276] width 47 height 12
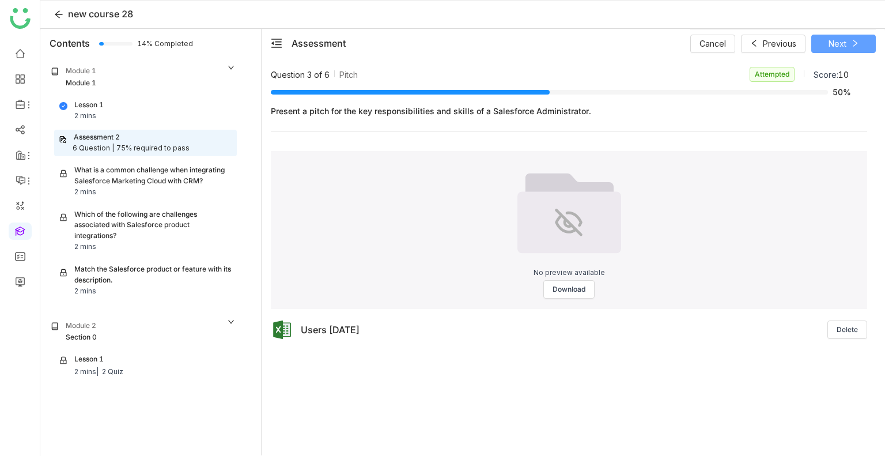
click at [834, 42] on span "Next" at bounding box center [838, 43] width 18 height 13
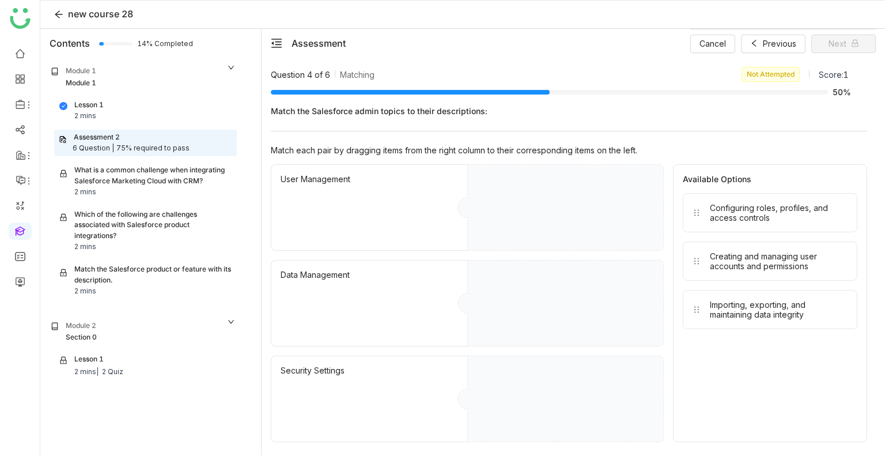
drag, startPoint x: 751, startPoint y: 207, endPoint x: 572, endPoint y: 204, distance: 178.7
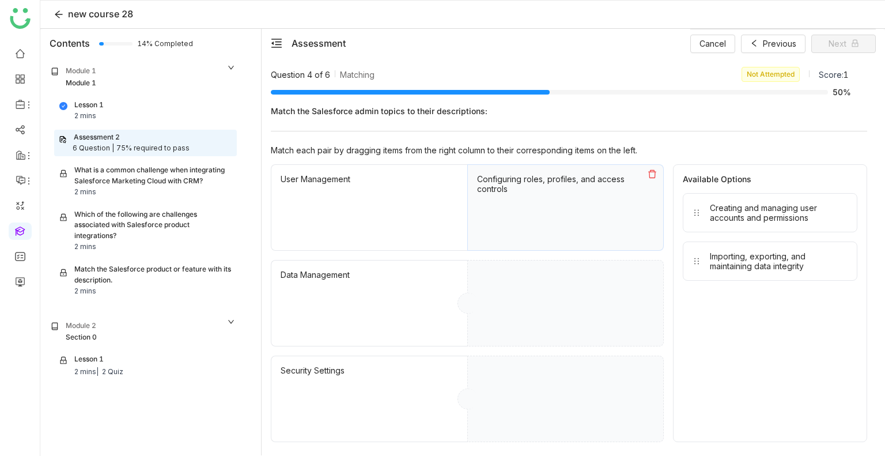
drag, startPoint x: 732, startPoint y: 193, endPoint x: 729, endPoint y: 199, distance: 6.7
drag, startPoint x: 727, startPoint y: 207, endPoint x: 592, endPoint y: 274, distance: 150.8
click at [722, 214] on div "Importing, exporting, and maintaining data integrity" at bounding box center [779, 213] width 138 height 20
drag, startPoint x: 735, startPoint y: 211, endPoint x: 555, endPoint y: 387, distance: 252.3
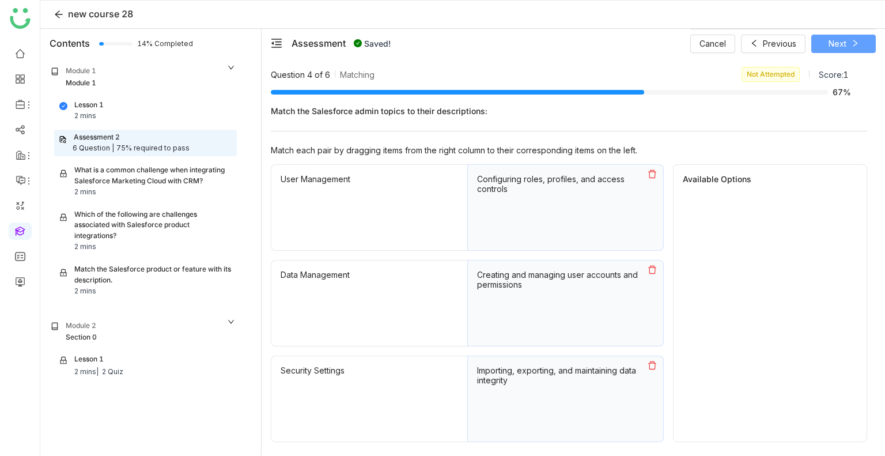
click at [823, 51] on button "Next" at bounding box center [843, 44] width 65 height 18
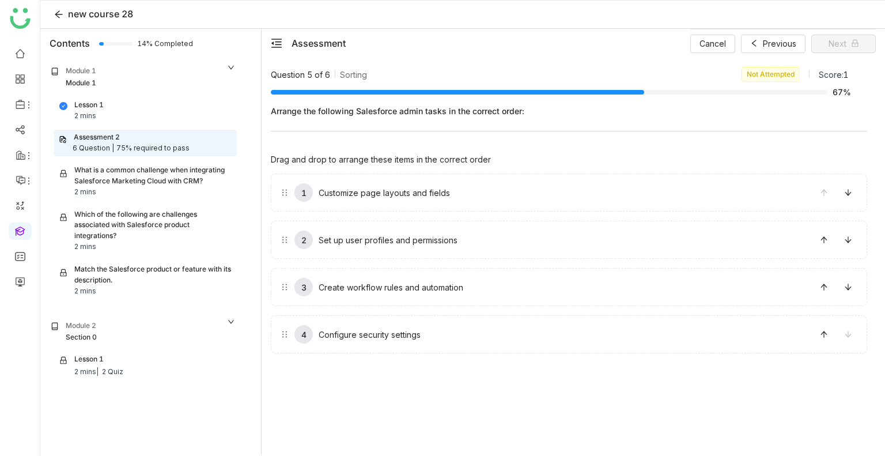
drag, startPoint x: 424, startPoint y: 195, endPoint x: 413, endPoint y: 256, distance: 61.6
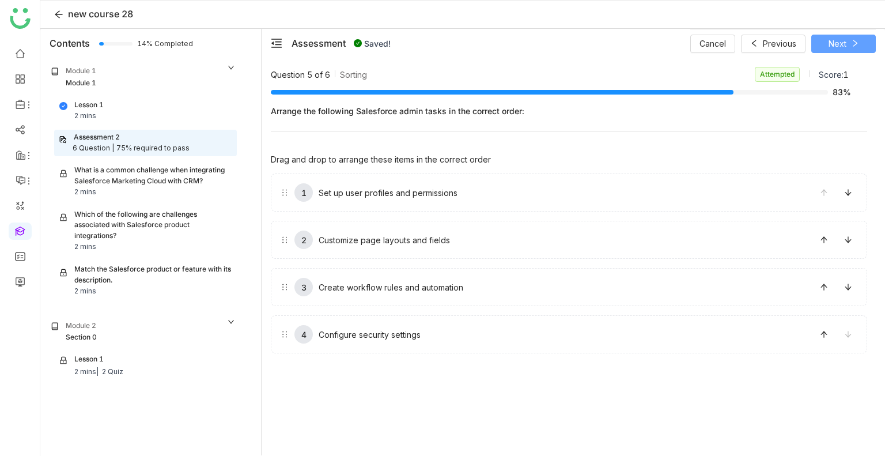
click at [834, 51] on button "Next" at bounding box center [843, 44] width 65 height 18
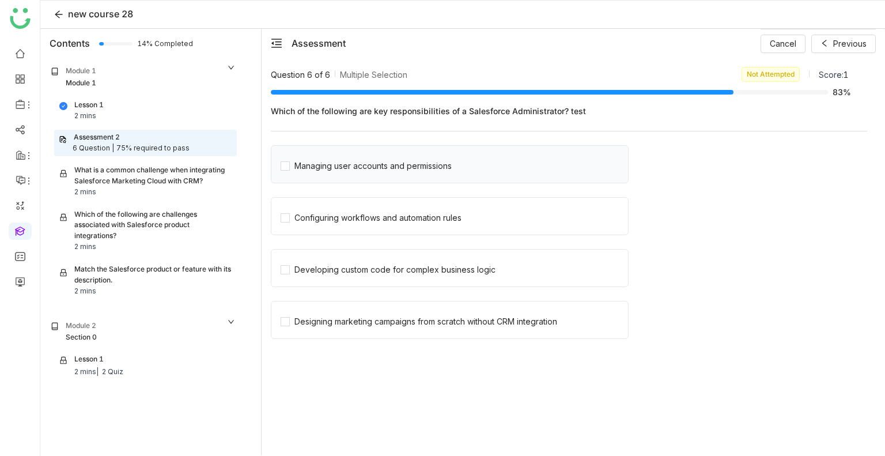
click at [350, 174] on div "Managing user accounts and permissions" at bounding box center [450, 164] width 358 height 38
click at [338, 168] on div "Managing user accounts and permissions" at bounding box center [372, 166] width 157 height 13
click at [333, 218] on div "Configuring workflows and automation rules" at bounding box center [377, 217] width 167 height 13
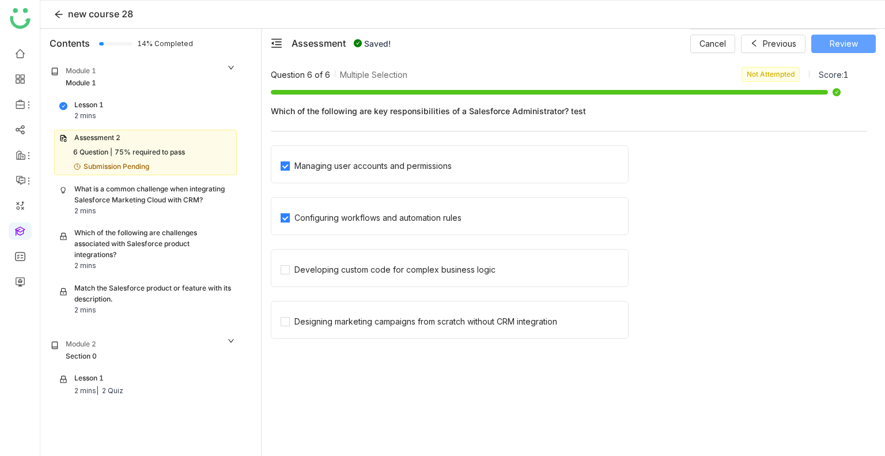
click at [827, 46] on button "Review" at bounding box center [843, 44] width 65 height 18
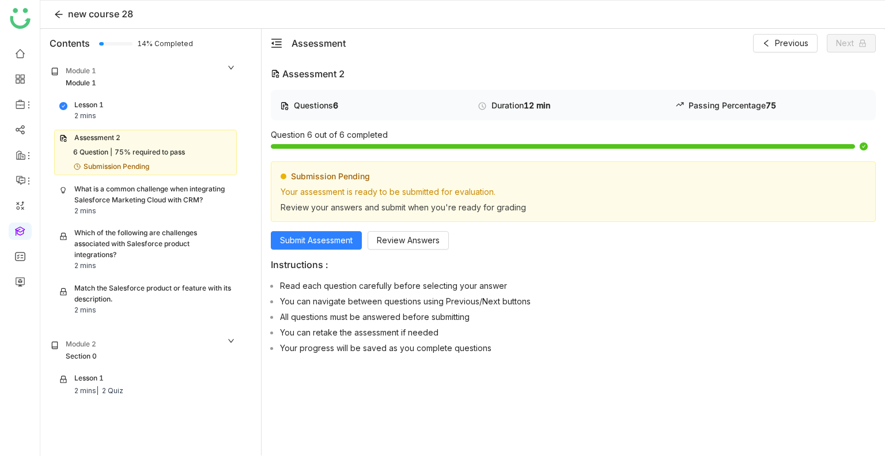
click at [307, 229] on div "Submission Pending Your assessment is ready to be submitted for evaluation. Rev…" at bounding box center [573, 205] width 605 height 88
click at [304, 235] on span "Submit Assessment" at bounding box center [316, 240] width 73 height 13
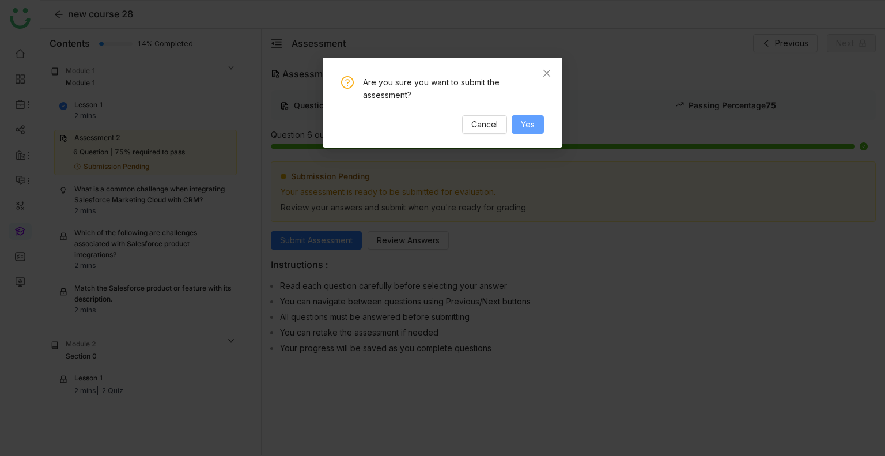
click at [525, 130] on span "Yes" at bounding box center [528, 124] width 14 height 13
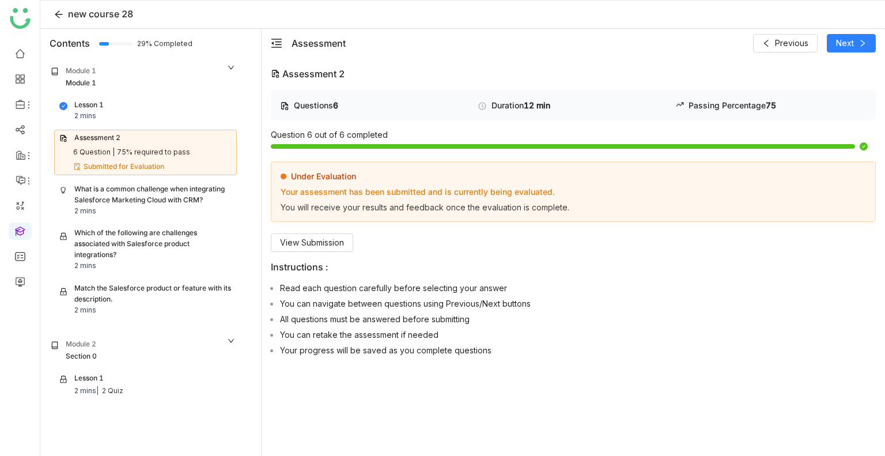
click at [134, 195] on div "What is a common challenge when integrating Salesforce Marketing Cloud with CRM?" at bounding box center [152, 195] width 157 height 22
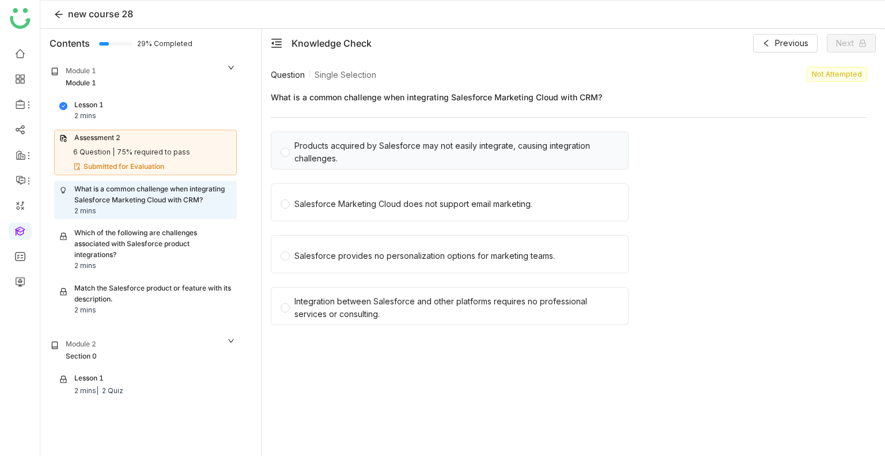
click at [322, 156] on div "Products acquired by Salesforce may not easily integrate, causing integration c…" at bounding box center [456, 151] width 324 height 25
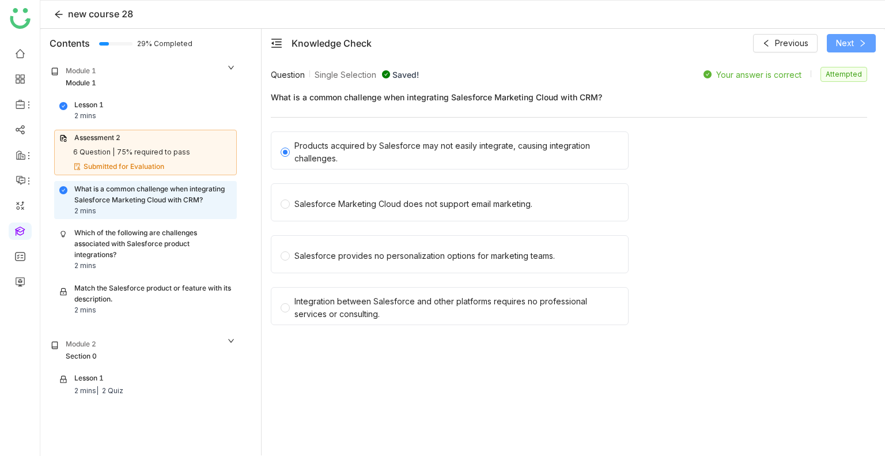
click at [848, 46] on span "Next" at bounding box center [845, 43] width 18 height 13
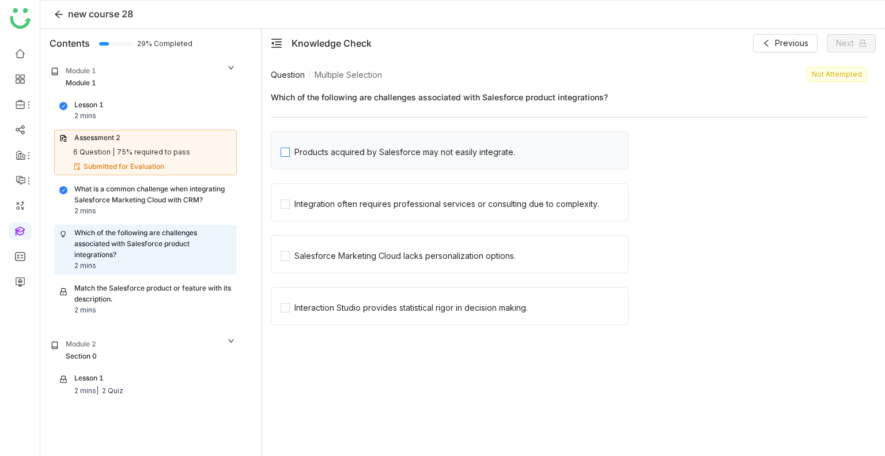
click at [413, 151] on div "Products acquired by Salesforce may not easily integrate." at bounding box center [404, 152] width 221 height 13
click at [362, 199] on div "Integration often requires professional services or consulting due to complexit…" at bounding box center [446, 204] width 305 height 13
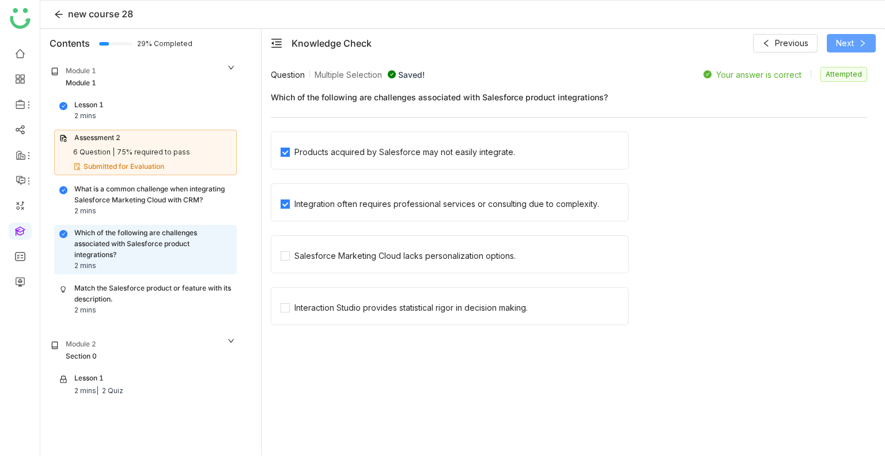
click at [848, 44] on span "Next" at bounding box center [845, 43] width 18 height 13
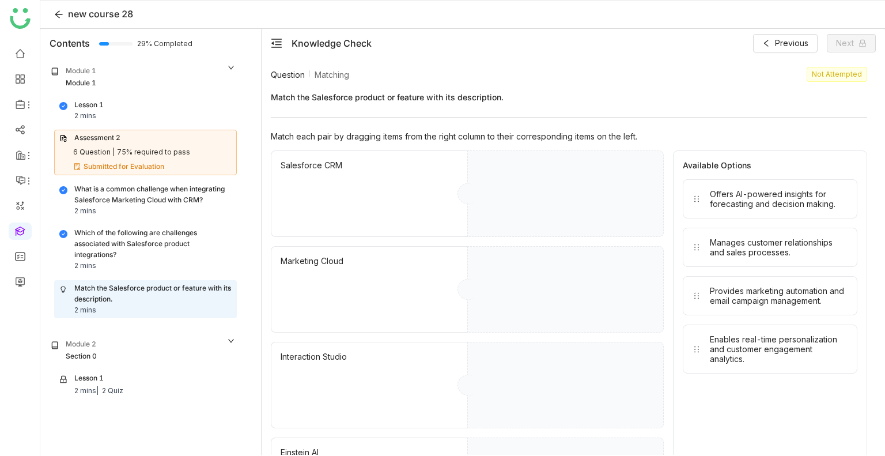
drag, startPoint x: 724, startPoint y: 202, endPoint x: 586, endPoint y: 195, distance: 138.5
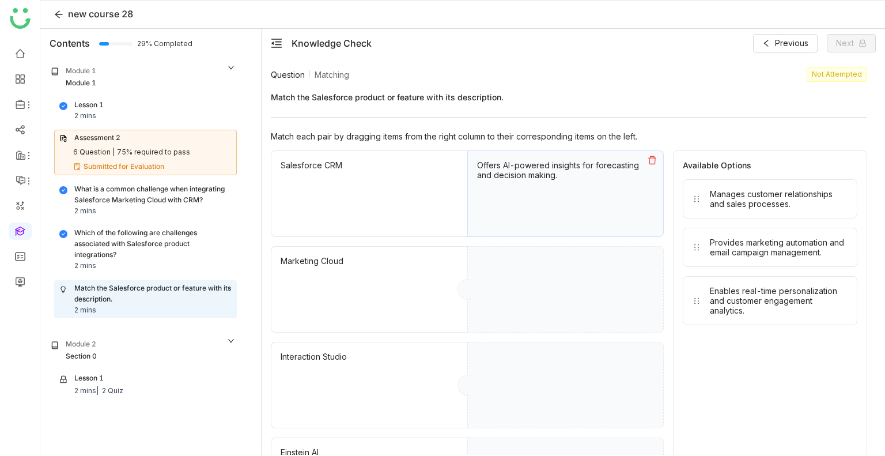
drag, startPoint x: 742, startPoint y: 216, endPoint x: 543, endPoint y: 287, distance: 211.8
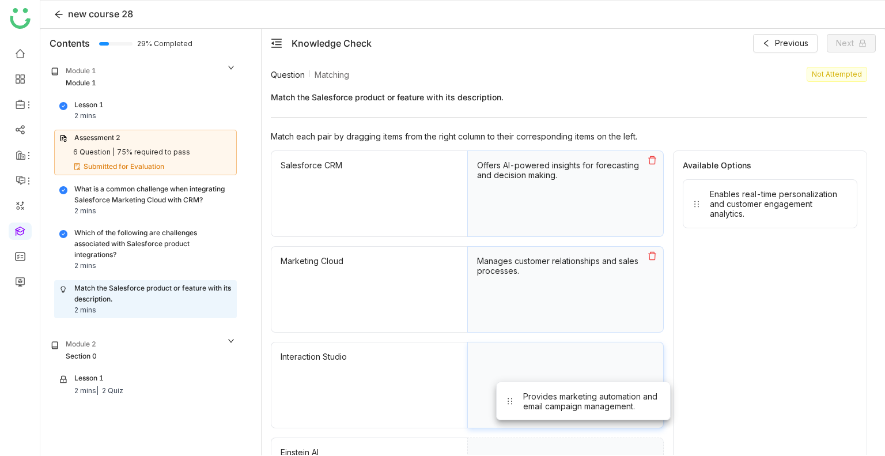
drag, startPoint x: 746, startPoint y: 207, endPoint x: 559, endPoint y: 410, distance: 276.1
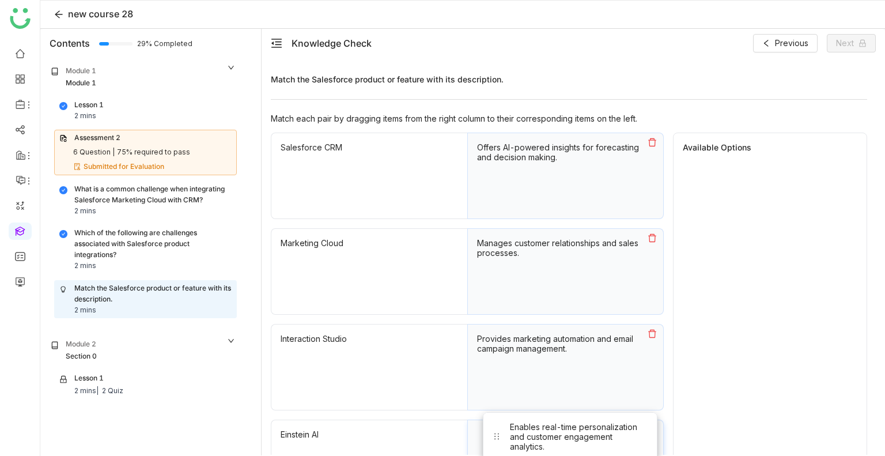
drag, startPoint x: 739, startPoint y: 206, endPoint x: 539, endPoint y: 444, distance: 311.3
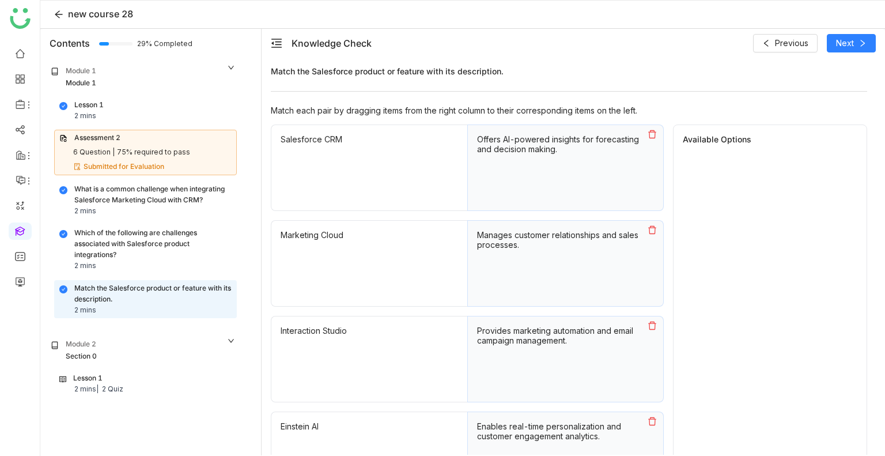
click at [139, 354] on div "Section 0" at bounding box center [143, 356] width 185 height 11
click at [92, 336] on div "Module 2 Section 0" at bounding box center [143, 350] width 192 height 30
click at [94, 343] on div "Module 2" at bounding box center [81, 344] width 31 height 11
click at [93, 384] on div "2 mins |" at bounding box center [86, 389] width 24 height 11
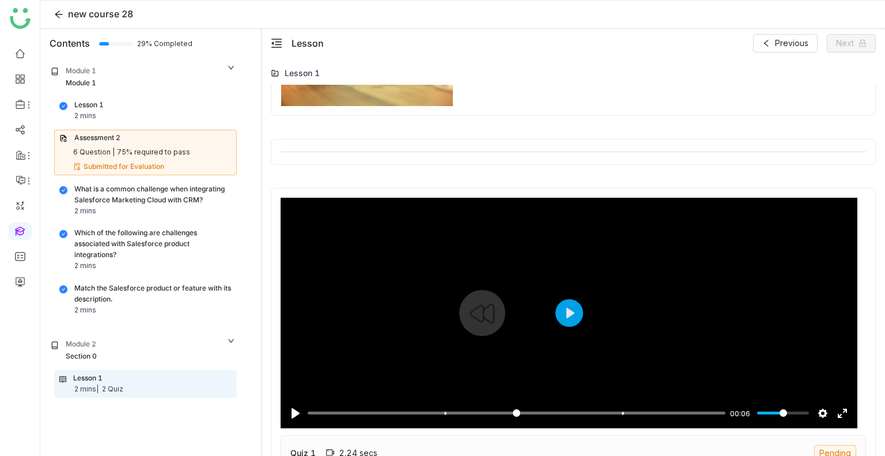
scroll to position [936, 0]
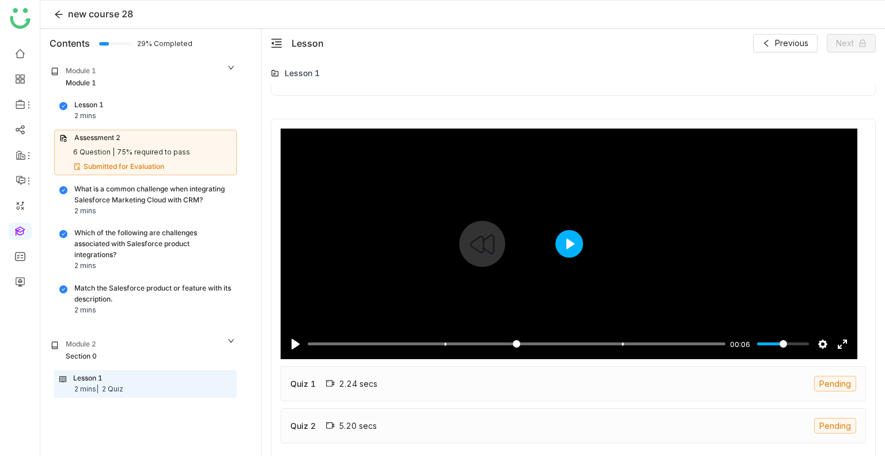
click at [569, 240] on button "Play" at bounding box center [570, 244] width 28 height 28
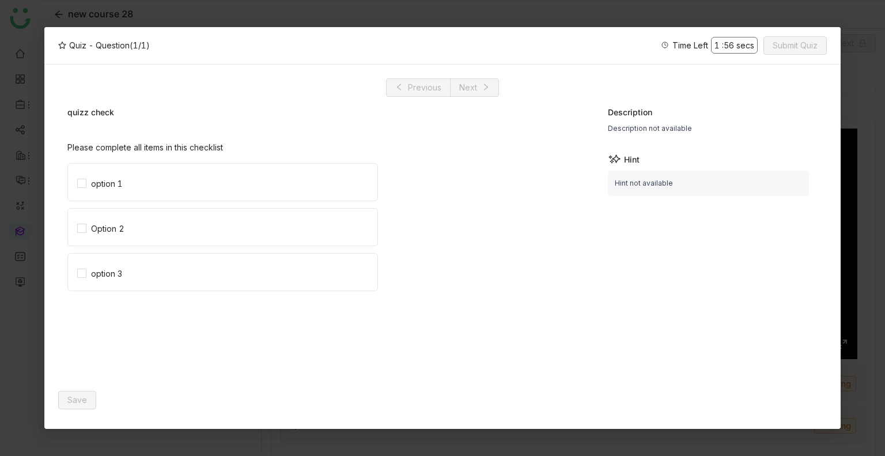
click at [381, 13] on nz-modal-container "Quiz - Question (1/1) Time Left 1 : 56 secs Submit Quiz Previous Next quizz che…" at bounding box center [442, 228] width 885 height 456
click at [130, 193] on label "option 1" at bounding box center [227, 182] width 300 height 37
click at [75, 401] on span "Save" at bounding box center [77, 400] width 20 height 13
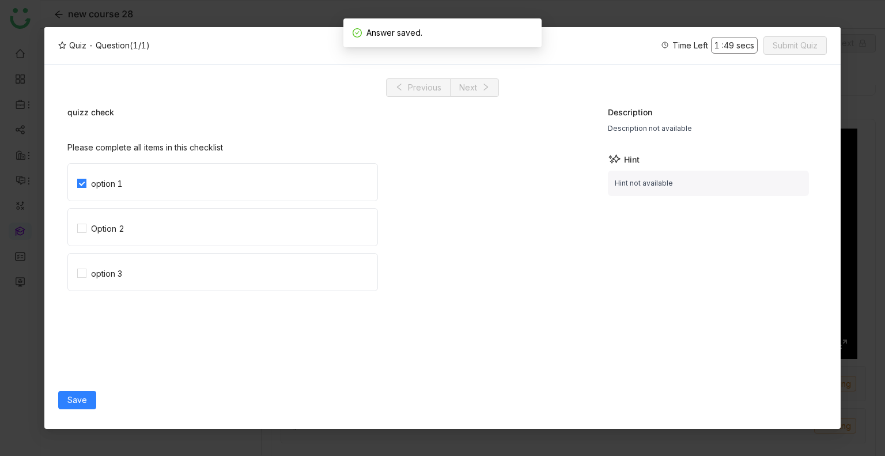
click at [560, 14] on nz-modal-container "Quiz - Question (1/1) Time Left 1 : 49 secs Submit Quiz Previous Next quizz che…" at bounding box center [442, 228] width 885 height 456
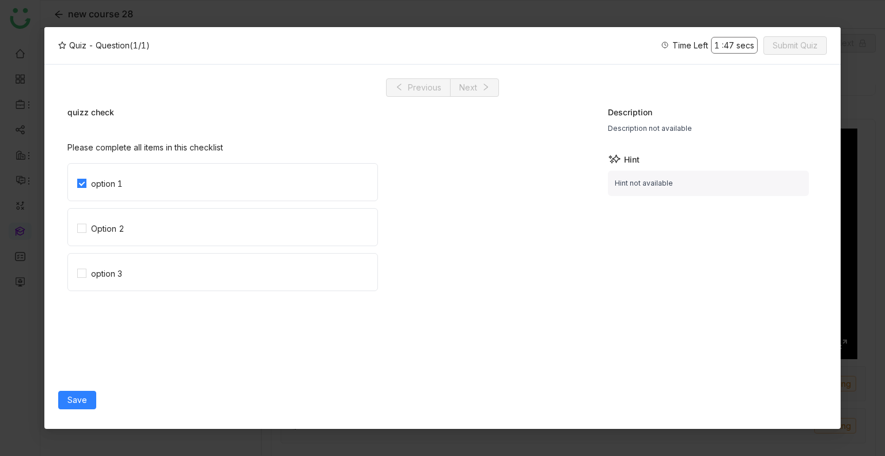
click at [88, 383] on div "Please complete all items in this checklist option 1 Option 2 option 3" at bounding box center [326, 259] width 518 height 254
click at [106, 221] on span "Option 2" at bounding box center [107, 227] width 43 height 16
click at [104, 255] on label "option 3" at bounding box center [227, 272] width 300 height 37
click at [111, 262] on label "option 3" at bounding box center [227, 272] width 300 height 37
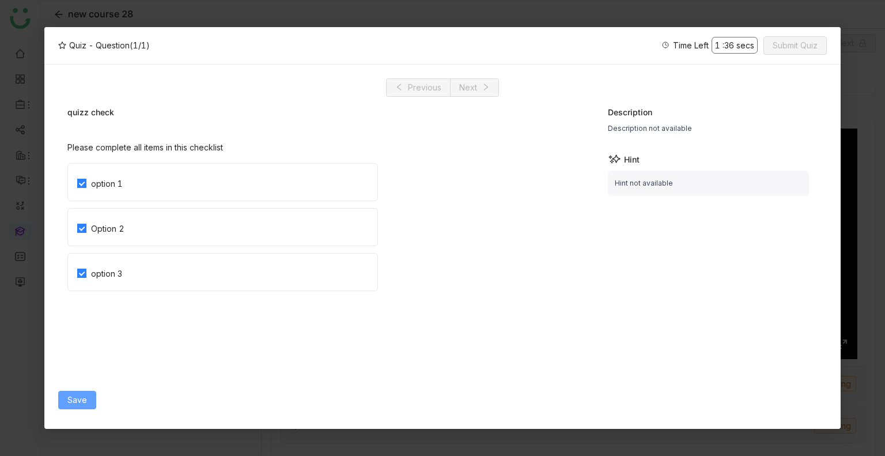
click at [63, 398] on button "Save" at bounding box center [77, 400] width 38 height 18
click at [796, 42] on span "Submit Quiz" at bounding box center [795, 45] width 45 height 13
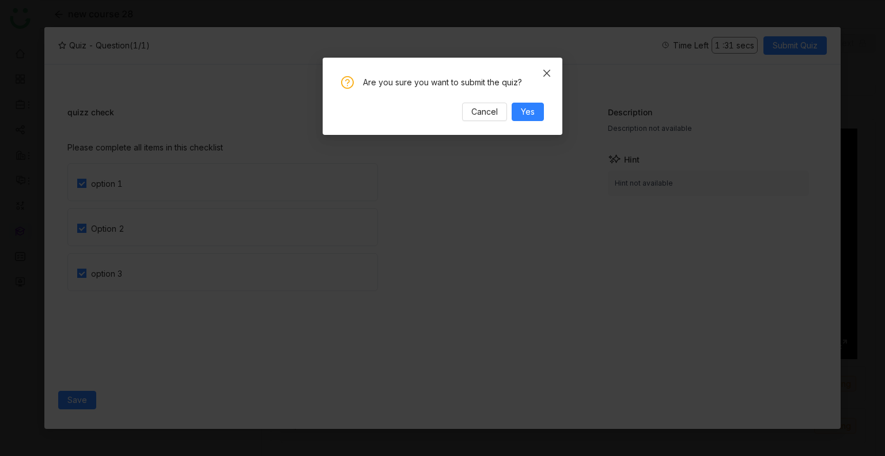
click at [549, 65] on span "Close" at bounding box center [546, 73] width 31 height 31
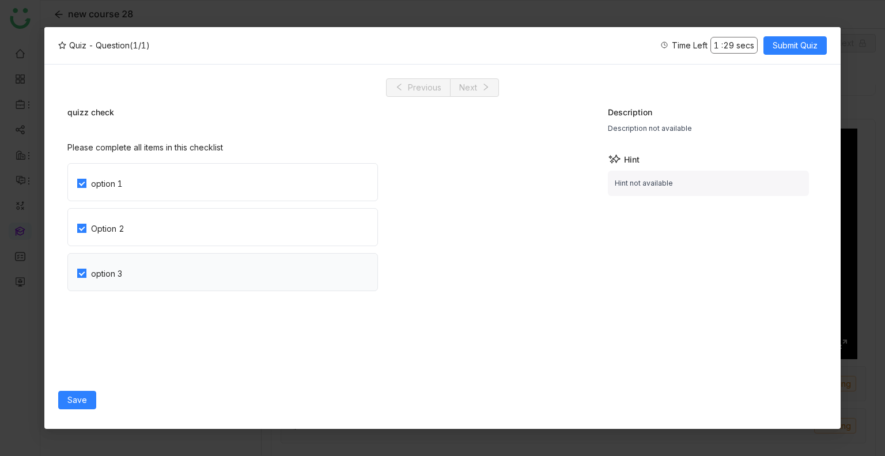
click at [119, 278] on div "option 3" at bounding box center [106, 273] width 31 height 13
click at [121, 228] on div "Option 2" at bounding box center [107, 228] width 33 height 13
click at [117, 184] on div "option 1" at bounding box center [107, 183] width 32 height 13
click at [114, 221] on span "Option 2" at bounding box center [107, 227] width 43 height 16
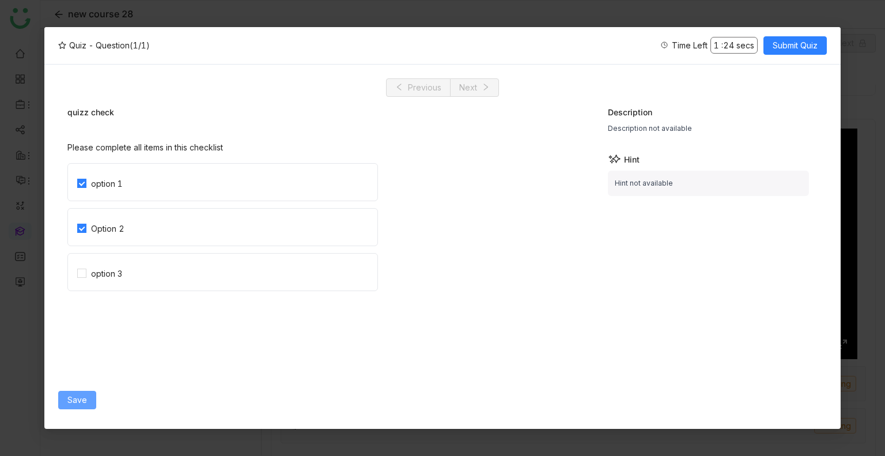
click at [71, 394] on span "Save" at bounding box center [77, 400] width 20 height 13
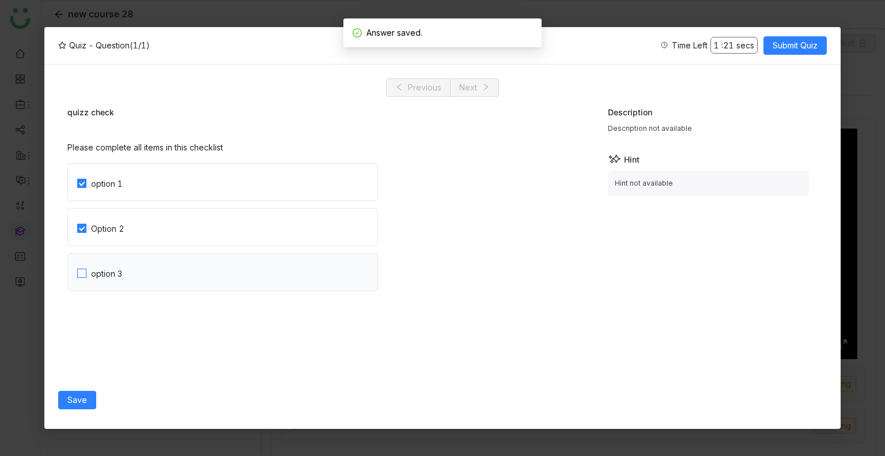
click at [226, 263] on label "option 3" at bounding box center [227, 272] width 300 height 37
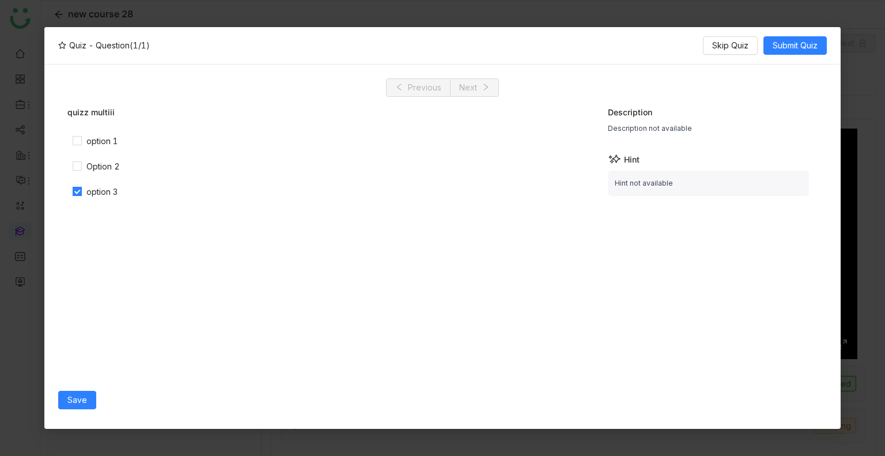
click at [82, 173] on div "Option 2" at bounding box center [222, 166] width 311 height 18
click at [97, 143] on div "option 1" at bounding box center [102, 141] width 32 height 13
click at [101, 167] on div "Option 2" at bounding box center [102, 166] width 33 height 13
click at [735, 50] on span "Skip Quiz" at bounding box center [730, 45] width 36 height 13
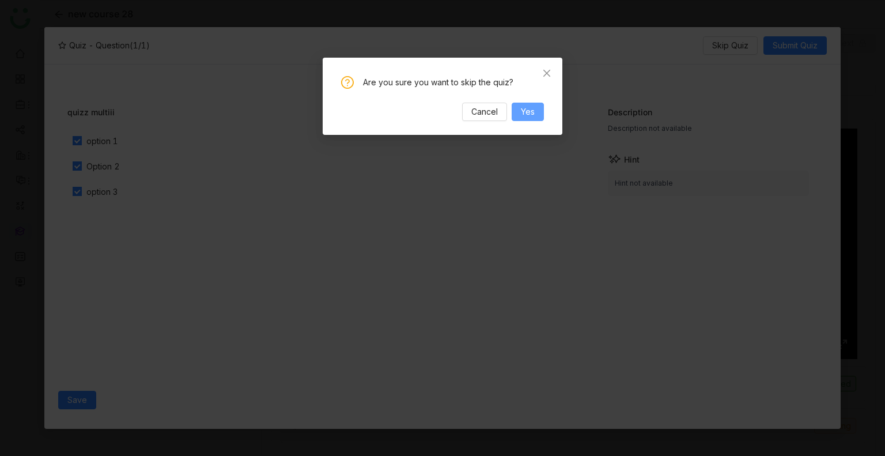
click at [516, 116] on button "Yes" at bounding box center [528, 112] width 32 height 18
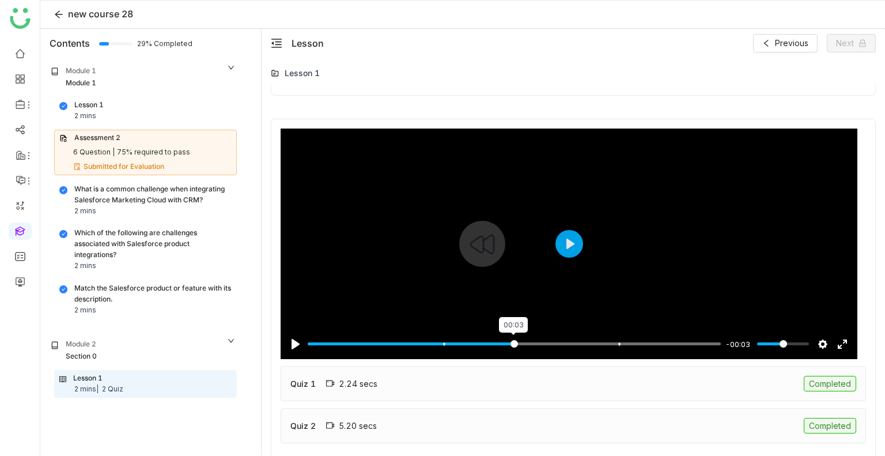
click at [515, 339] on input "Seek" at bounding box center [514, 343] width 413 height 11
click at [568, 235] on button "Play" at bounding box center [570, 244] width 28 height 28
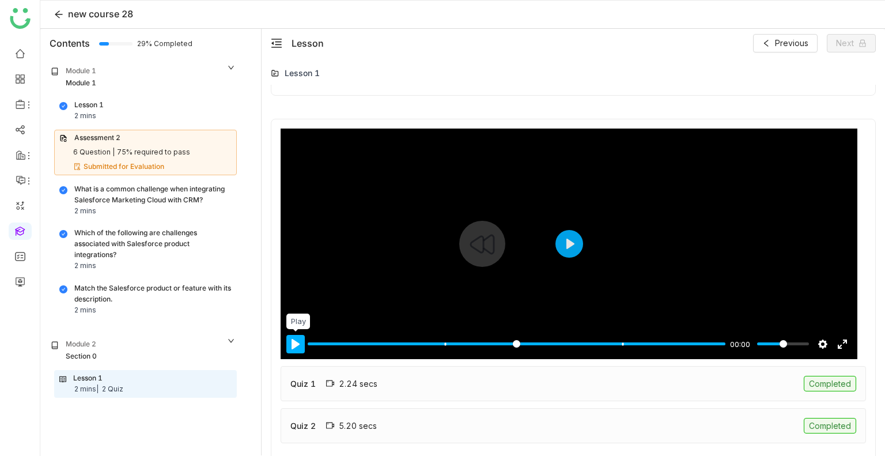
click at [290, 343] on button "Pause Play" at bounding box center [295, 344] width 18 height 18
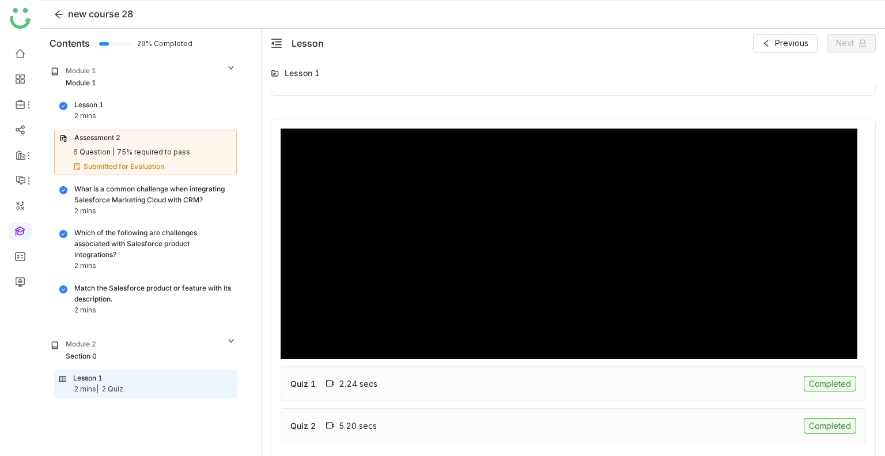
click at [588, 380] on div "Quiz 1 2.24 secs Completed" at bounding box center [574, 383] width 586 height 35
click at [818, 379] on div "Completed" at bounding box center [830, 384] width 52 height 16
type input "***"
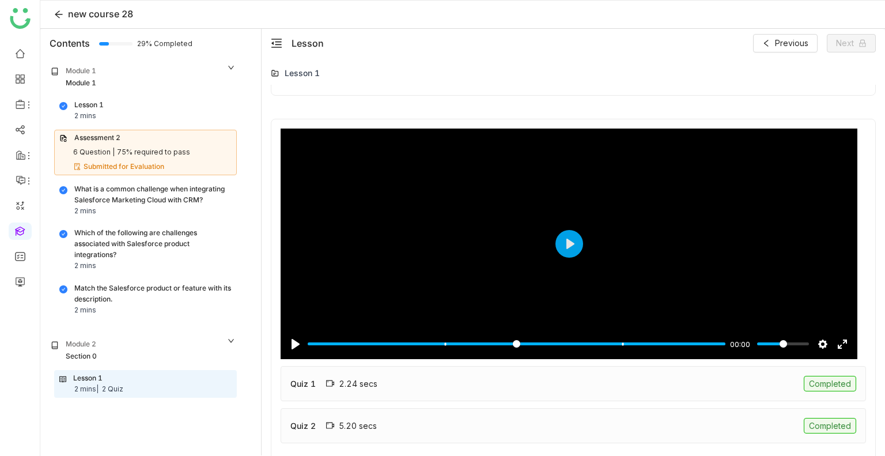
click at [367, 379] on div "2.24 secs" at bounding box center [351, 384] width 51 height 10
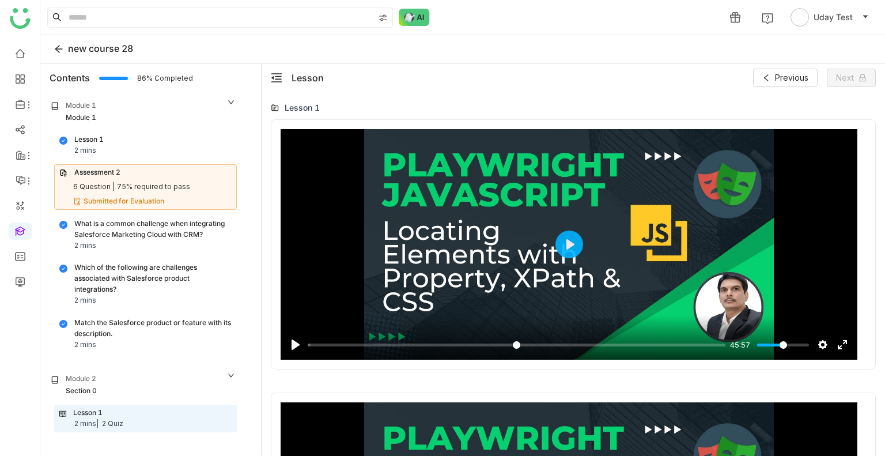
type input "*****"
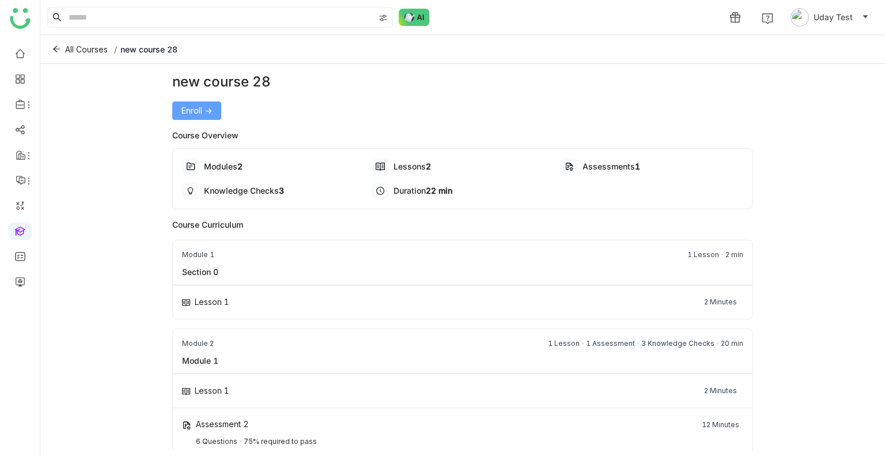
click at [196, 111] on span "Enroll ->" at bounding box center [197, 110] width 31 height 13
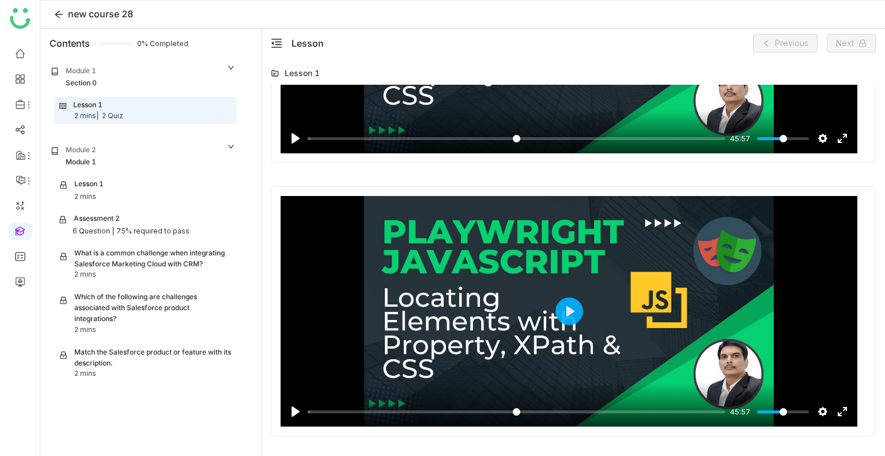
scroll to position [936, 0]
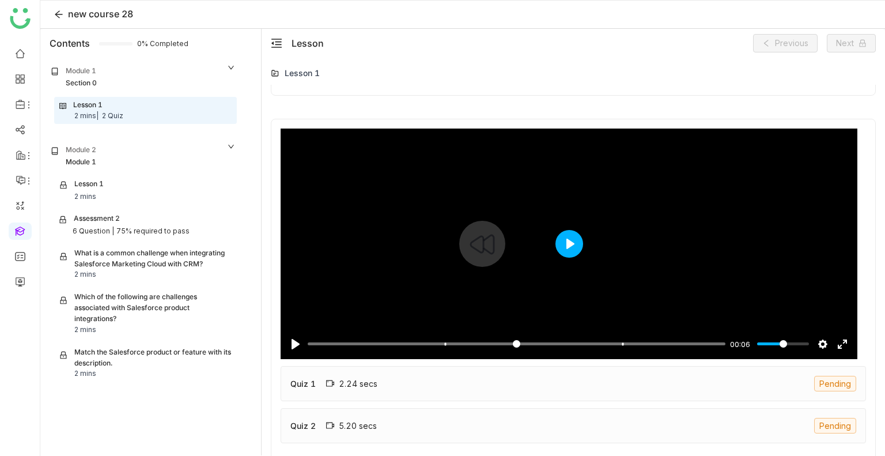
click at [568, 241] on button "Play" at bounding box center [570, 244] width 28 height 28
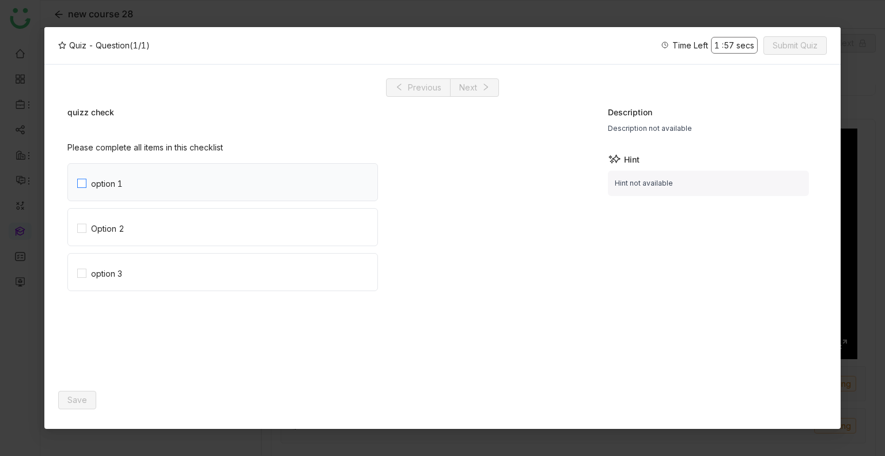
click at [157, 175] on label "option 1" at bounding box center [227, 182] width 300 height 37
click at [104, 231] on div "Option 2" at bounding box center [107, 228] width 33 height 13
click at [96, 271] on div "option 3" at bounding box center [106, 273] width 31 height 13
click at [82, 396] on span "Save" at bounding box center [77, 400] width 20 height 13
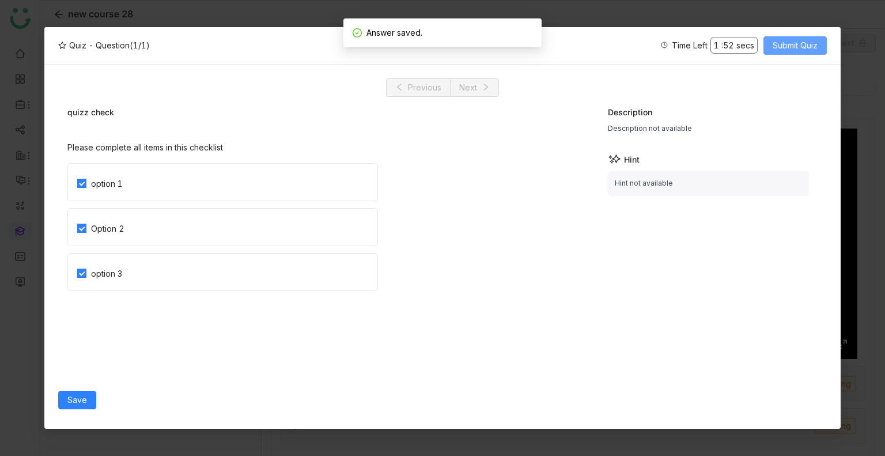
click at [784, 46] on span "Submit Quiz" at bounding box center [795, 45] width 45 height 13
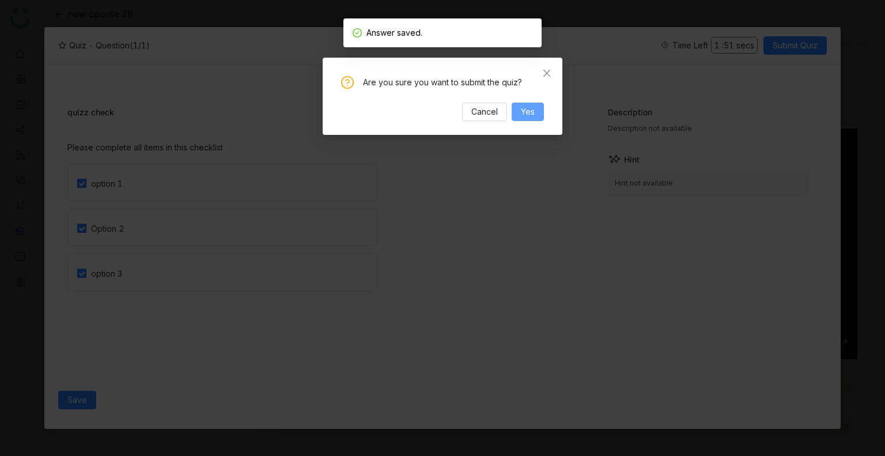
click at [513, 105] on button "Yes" at bounding box center [528, 112] width 32 height 18
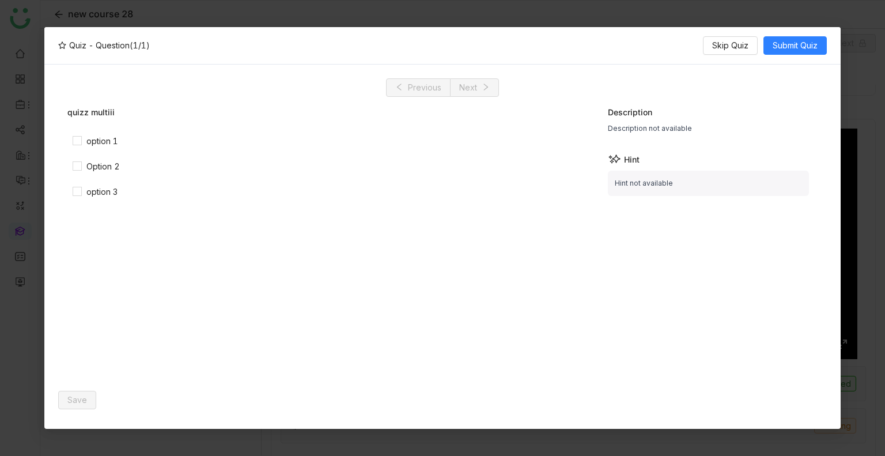
click at [67, 146] on div "option 1" at bounding box center [222, 141] width 311 height 18
click at [77, 396] on span "Save" at bounding box center [77, 400] width 20 height 13
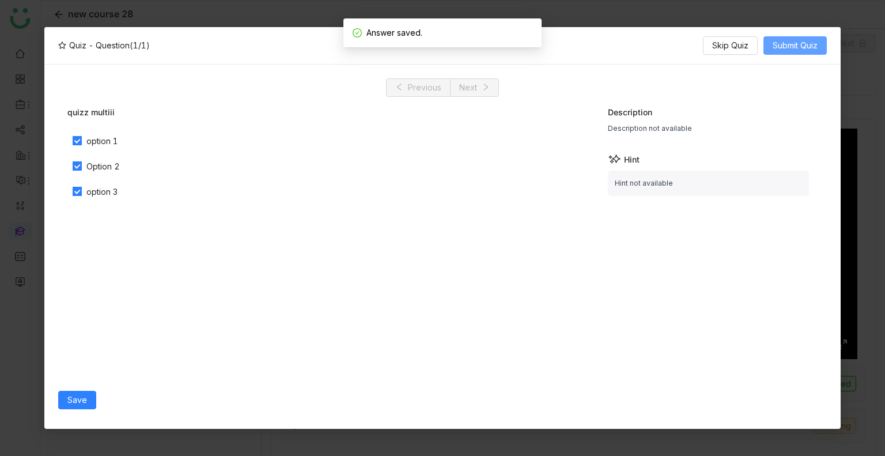
click at [798, 39] on span "Submit Quiz" at bounding box center [795, 45] width 45 height 13
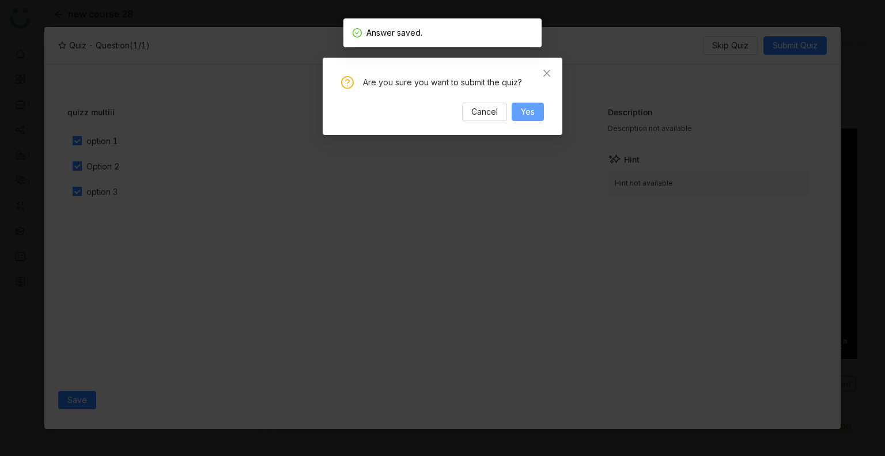
click at [520, 115] on button "Yes" at bounding box center [528, 112] width 32 height 18
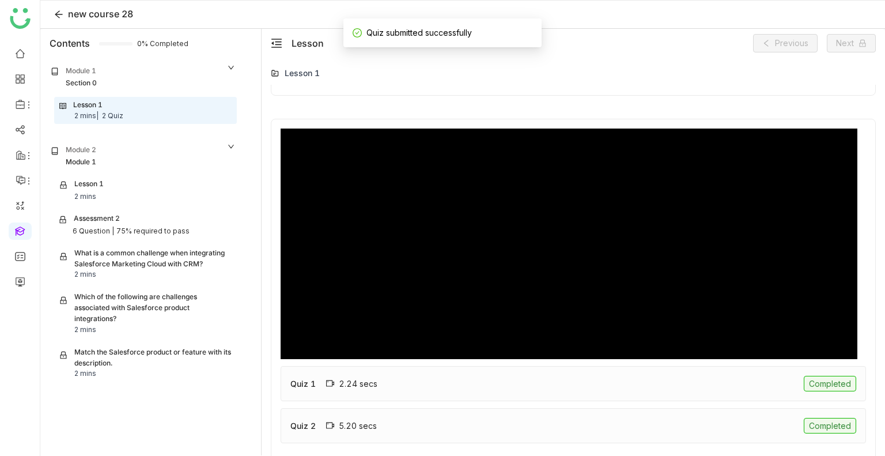
type input "***"
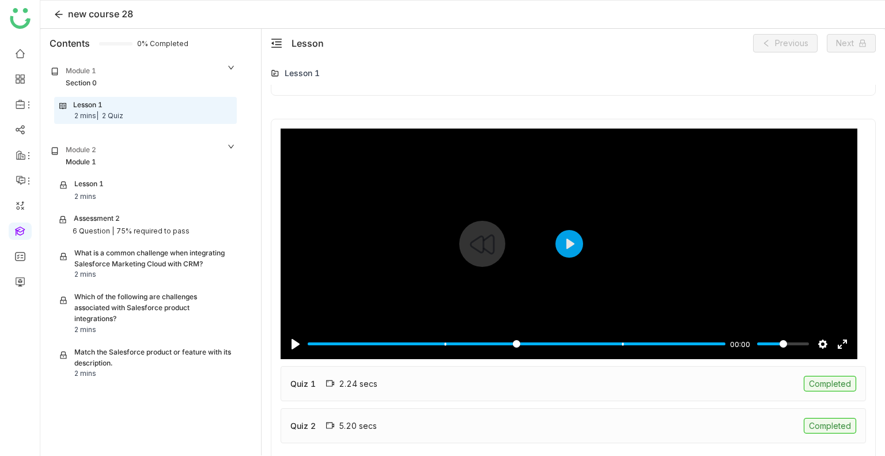
click at [815, 384] on div "Completed" at bounding box center [830, 384] width 52 height 16
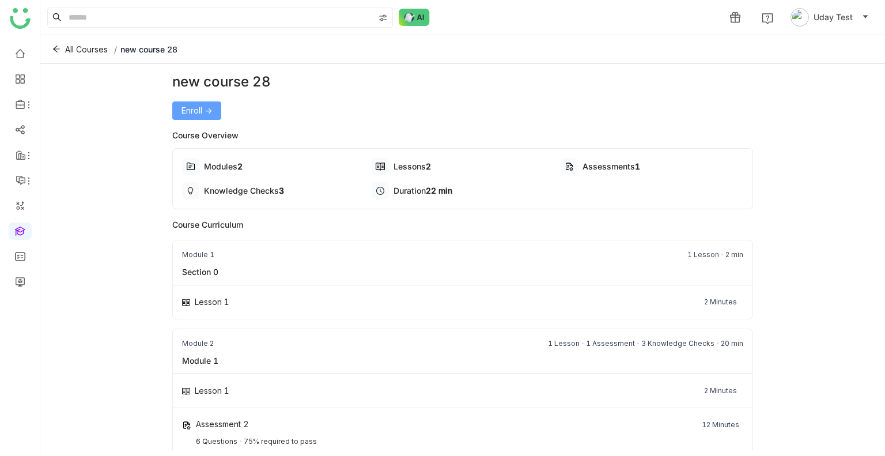
click at [210, 118] on button "Enroll ->" at bounding box center [196, 110] width 49 height 18
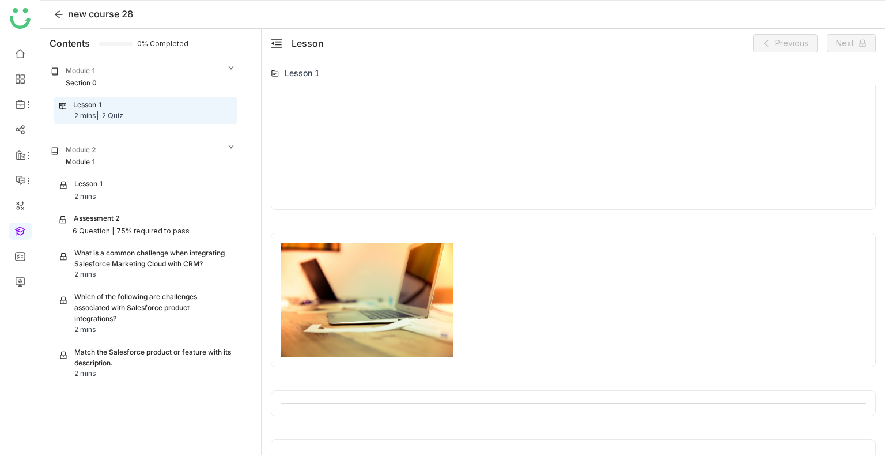
scroll to position [936, 0]
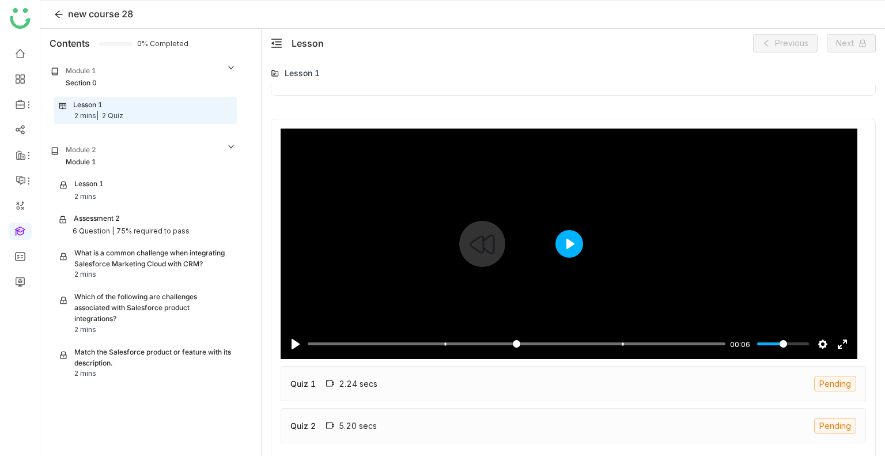
click at [564, 245] on button "Play" at bounding box center [570, 244] width 28 height 28
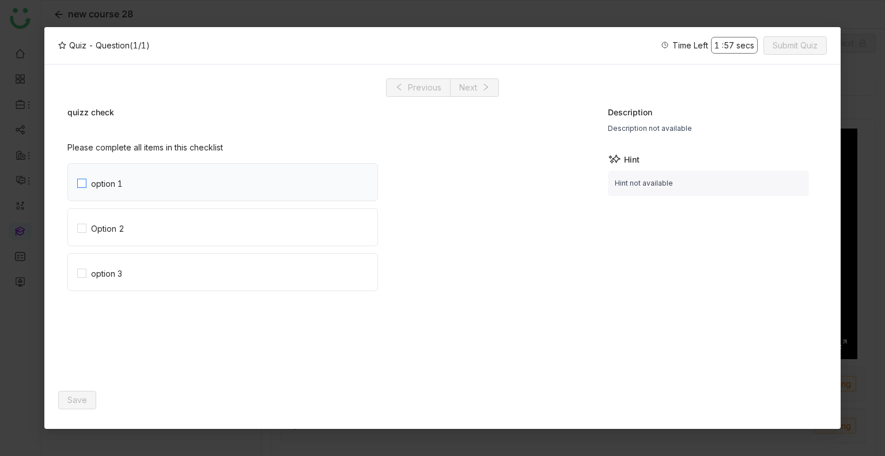
click at [169, 177] on label "option 1" at bounding box center [227, 182] width 300 height 37
click at [150, 232] on label "Option 2" at bounding box center [227, 227] width 300 height 37
click at [65, 395] on button "Save" at bounding box center [77, 400] width 38 height 18
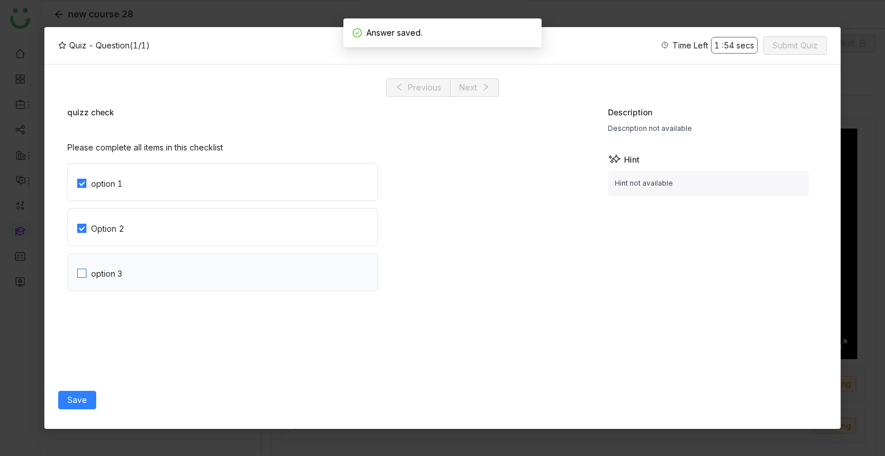
click at [111, 273] on div "option 3" at bounding box center [106, 273] width 31 height 13
click at [110, 268] on div "option 3" at bounding box center [106, 273] width 31 height 13
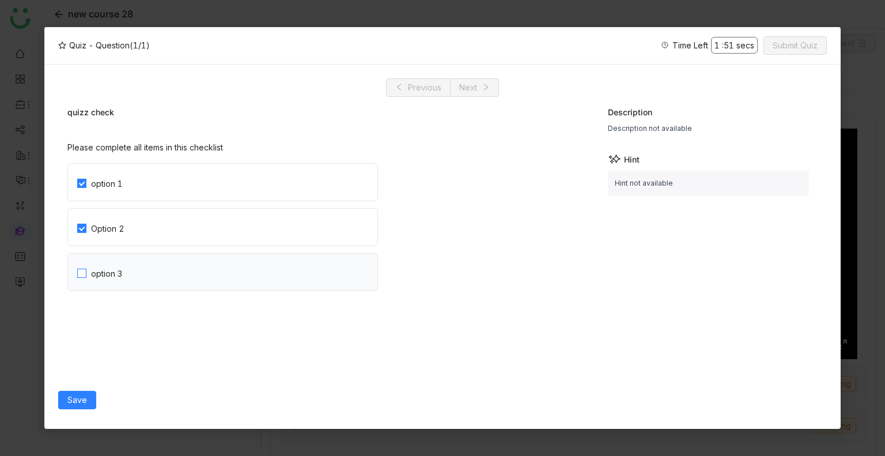
click at [110, 268] on div "option 3" at bounding box center [106, 273] width 31 height 13
click at [81, 398] on span "Save" at bounding box center [77, 400] width 20 height 13
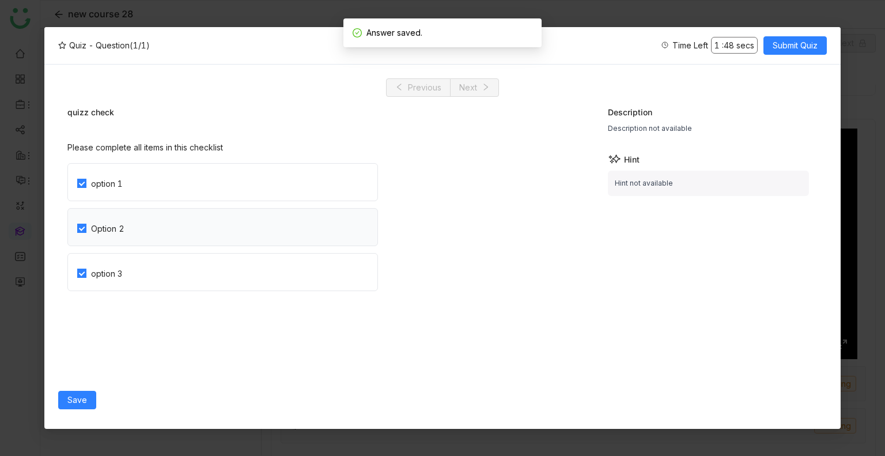
click at [95, 236] on label "Option 2" at bounding box center [227, 227] width 300 height 37
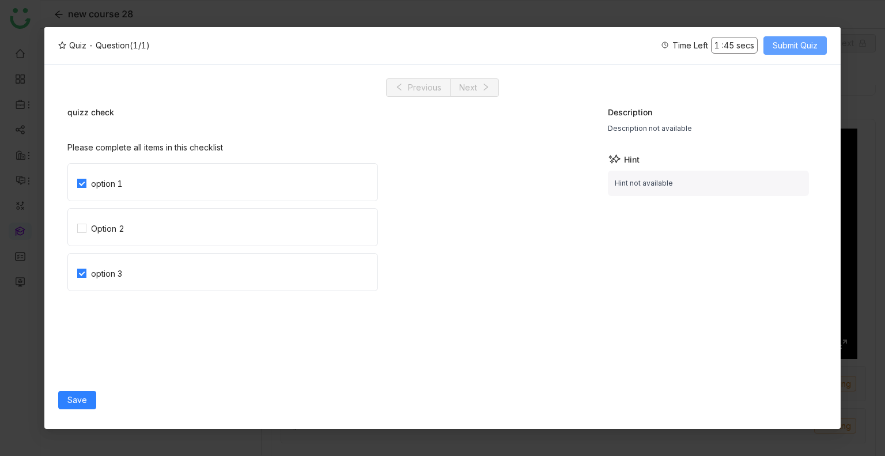
click at [783, 41] on span "Submit Quiz" at bounding box center [795, 45] width 45 height 13
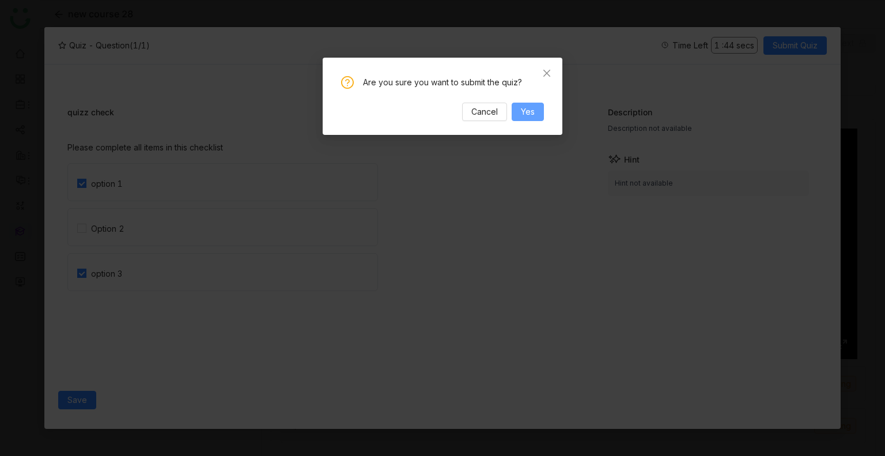
click at [537, 118] on button "Yes" at bounding box center [528, 112] width 32 height 18
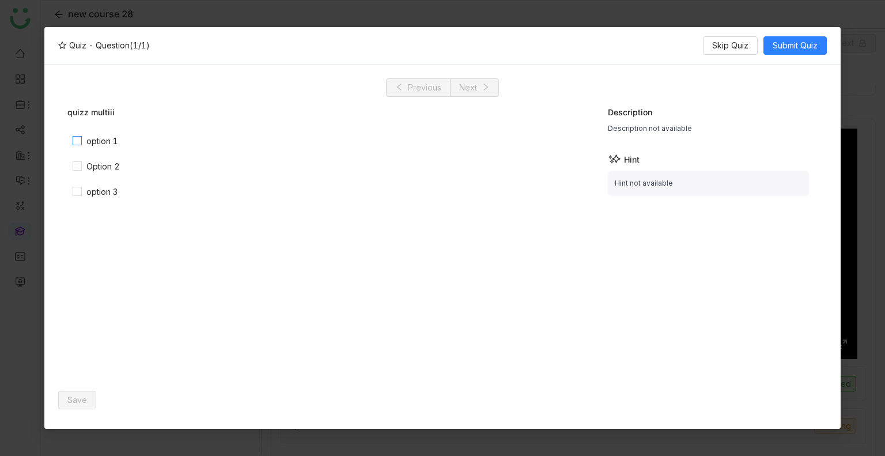
click at [111, 142] on div "option 1" at bounding box center [102, 141] width 32 height 13
click at [84, 401] on span "Save" at bounding box center [77, 400] width 20 height 13
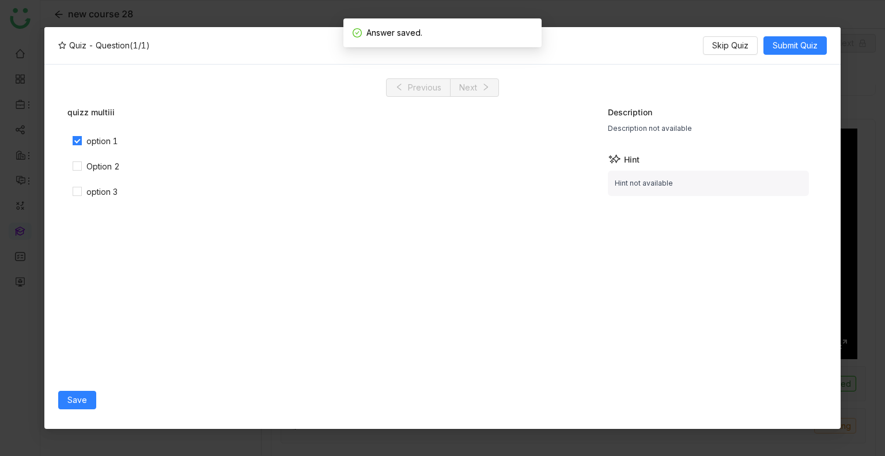
click at [92, 176] on nz-checkbox-wrapper "option 1 Option 2 option 3" at bounding box center [326, 166] width 518 height 69
click at [89, 191] on div "option 3" at bounding box center [101, 192] width 31 height 13
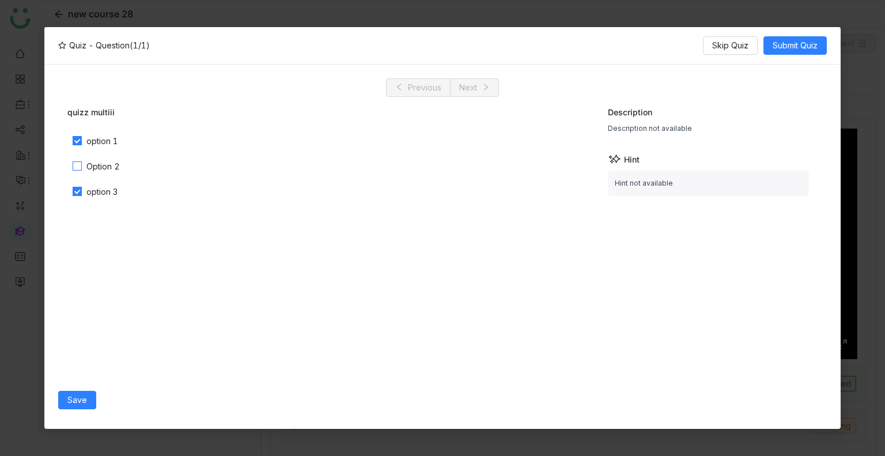
click at [86, 164] on div "Option 2" at bounding box center [102, 166] width 33 height 13
click at [711, 44] on button "Skip Quiz" at bounding box center [730, 45] width 55 height 18
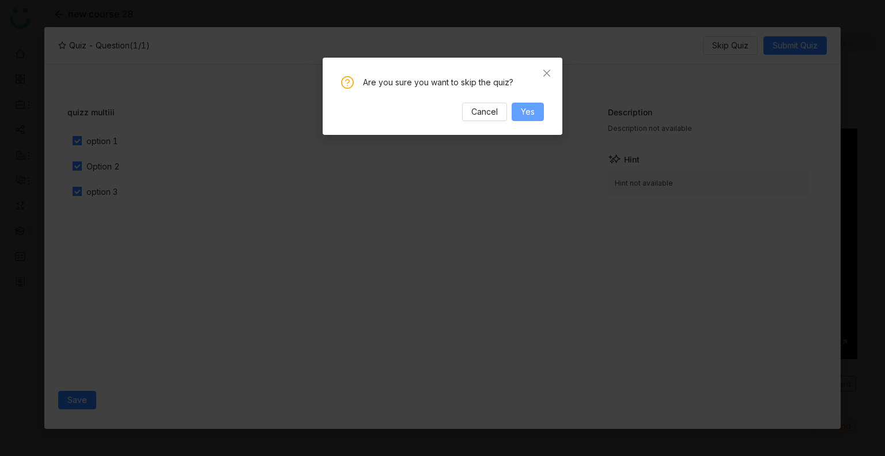
click at [528, 114] on span "Yes" at bounding box center [528, 111] width 14 height 13
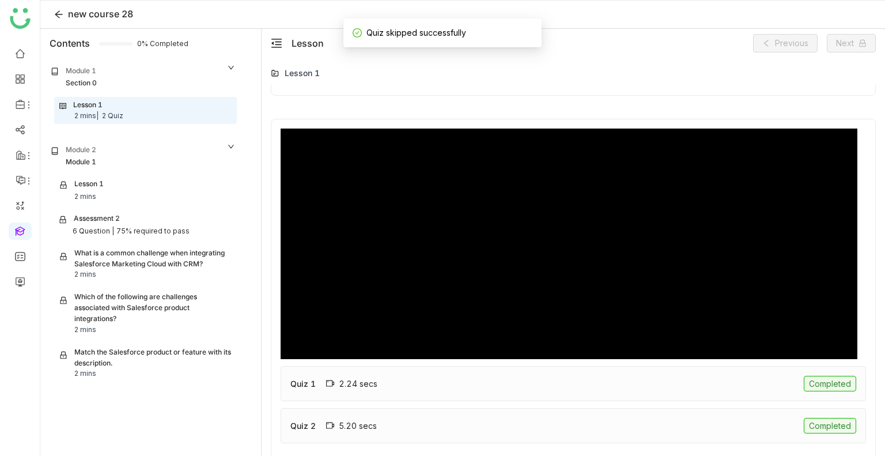
type input "***"
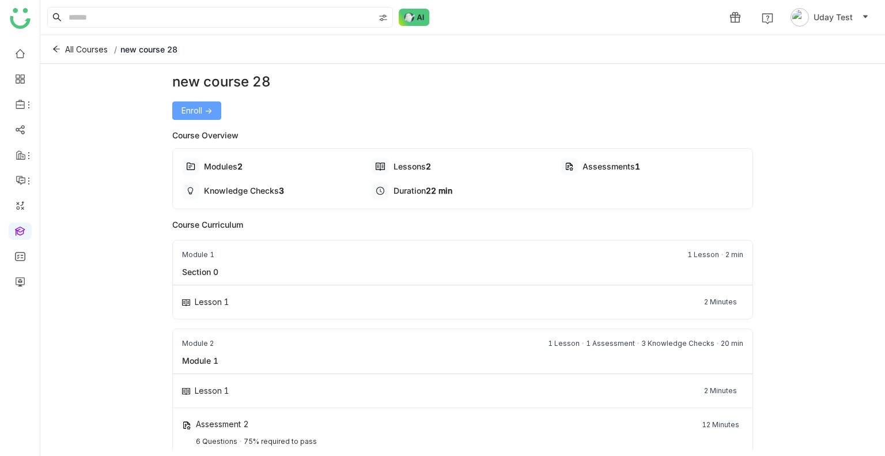
click at [190, 109] on span "Enroll ->" at bounding box center [197, 110] width 31 height 13
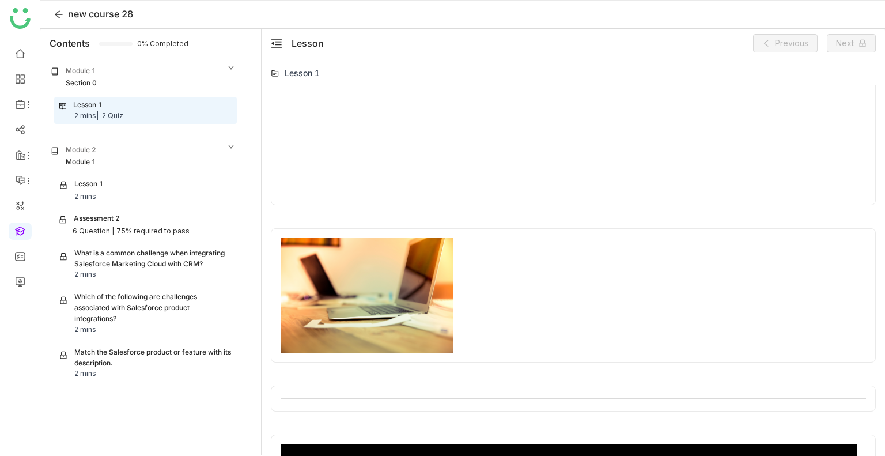
scroll to position [936, 0]
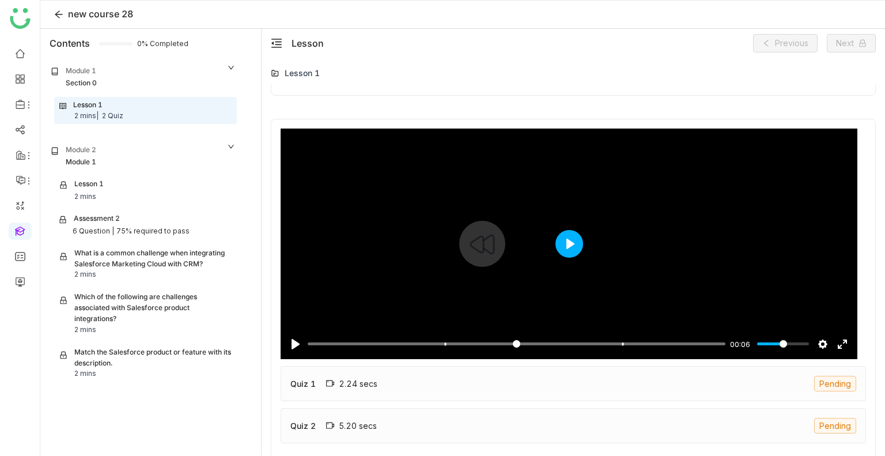
click at [560, 245] on button "Play" at bounding box center [570, 244] width 28 height 28
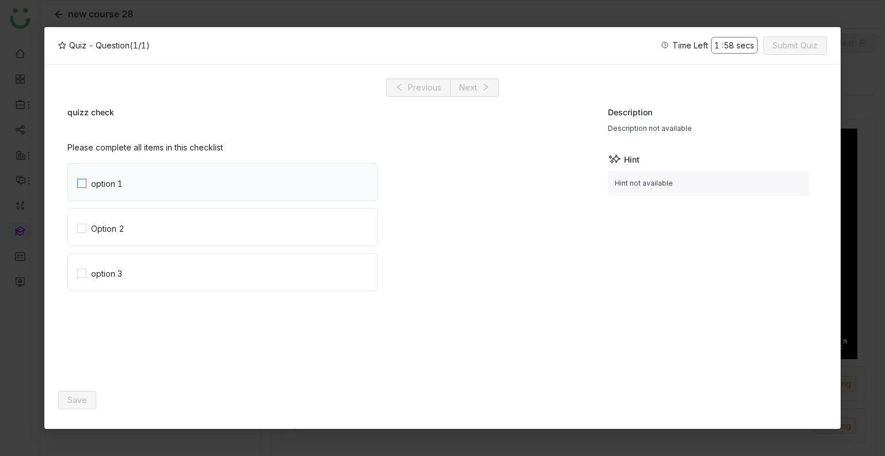
click at [119, 174] on span "option 1" at bounding box center [106, 182] width 41 height 16
click at [118, 231] on div "Option 2" at bounding box center [107, 228] width 33 height 13
click at [118, 265] on span "option 3" at bounding box center [106, 272] width 40 height 16
click at [76, 393] on button "Save" at bounding box center [77, 400] width 38 height 18
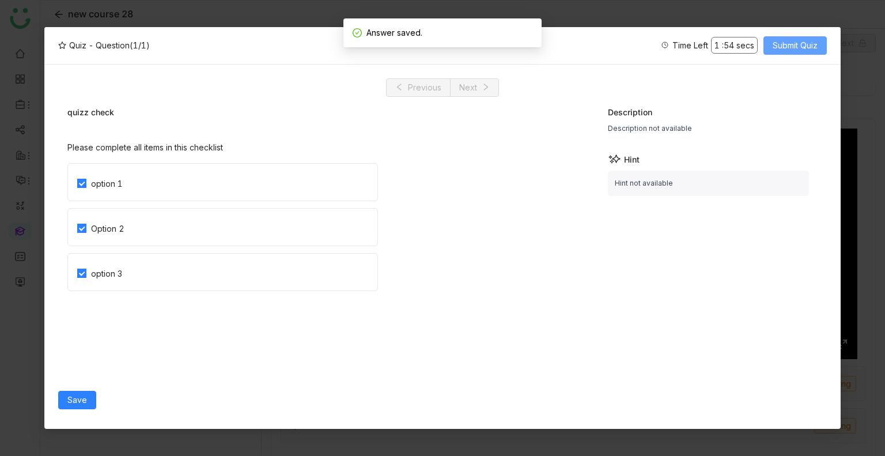
click at [788, 36] on button "Submit Quiz" at bounding box center [795, 45] width 63 height 18
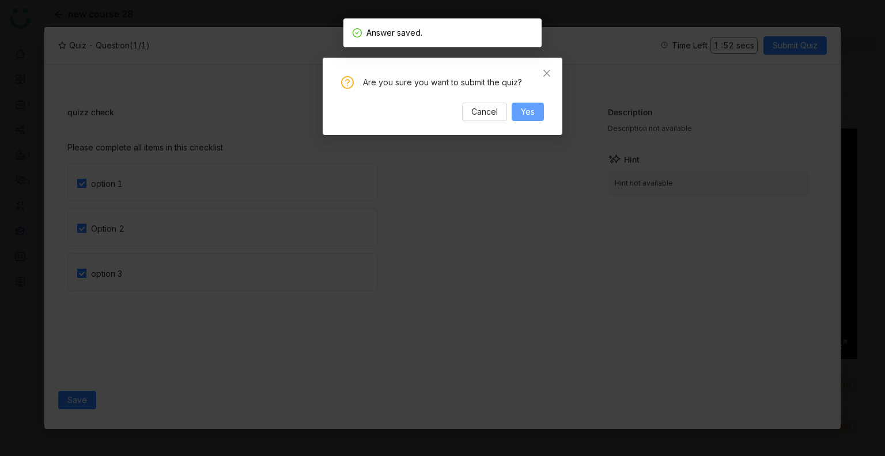
click at [531, 107] on span "Yes" at bounding box center [528, 111] width 14 height 13
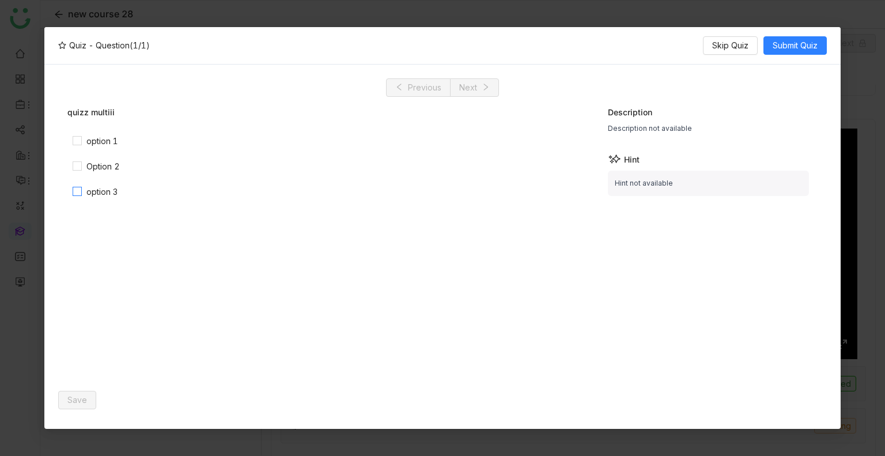
click at [106, 191] on div "option 3" at bounding box center [101, 192] width 31 height 13
click at [76, 393] on button "Save" at bounding box center [77, 400] width 38 height 18
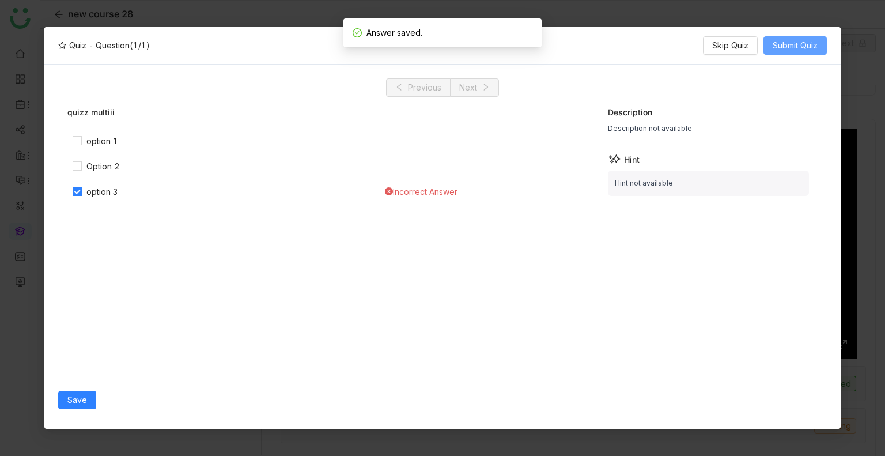
click at [793, 41] on span "Submit Quiz" at bounding box center [795, 45] width 45 height 13
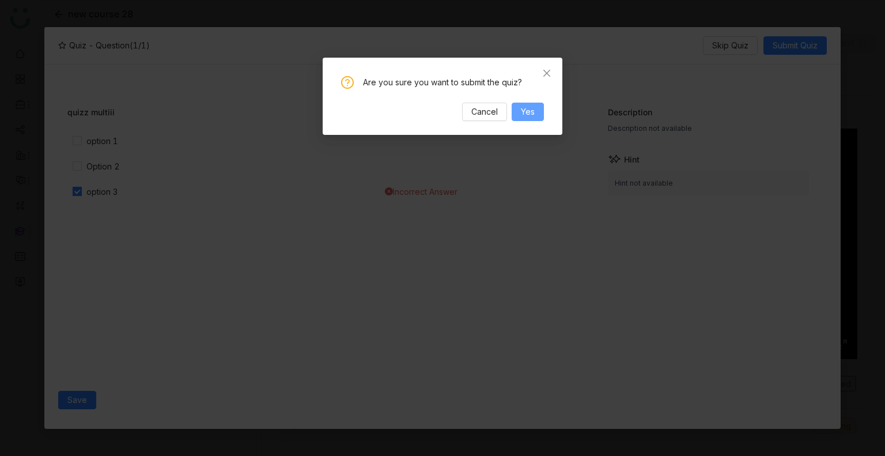
click at [521, 115] on span "Yes" at bounding box center [528, 111] width 14 height 13
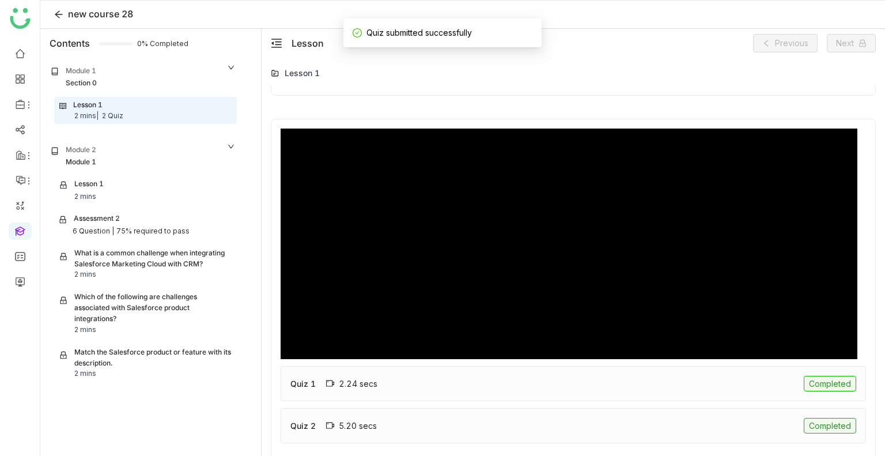
type input "***"
click at [807, 423] on div "Completed" at bounding box center [830, 426] width 52 height 16
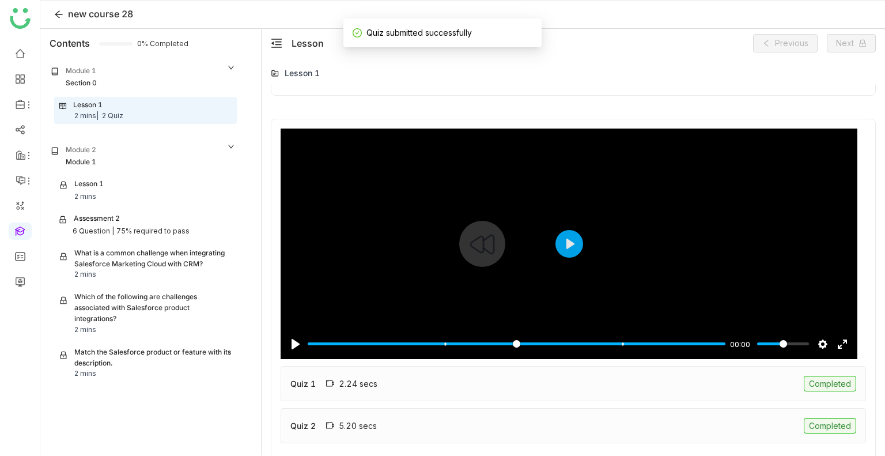
click at [807, 423] on div "Completed" at bounding box center [830, 426] width 52 height 16
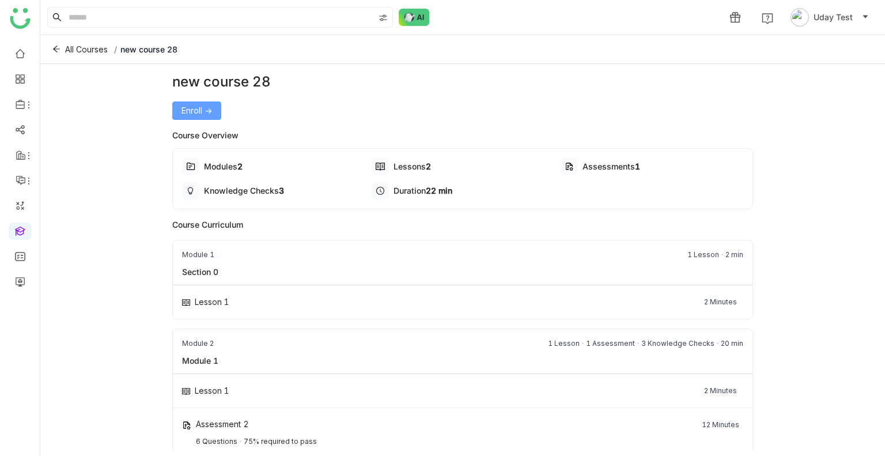
click at [194, 110] on span "Enroll ->" at bounding box center [197, 110] width 31 height 13
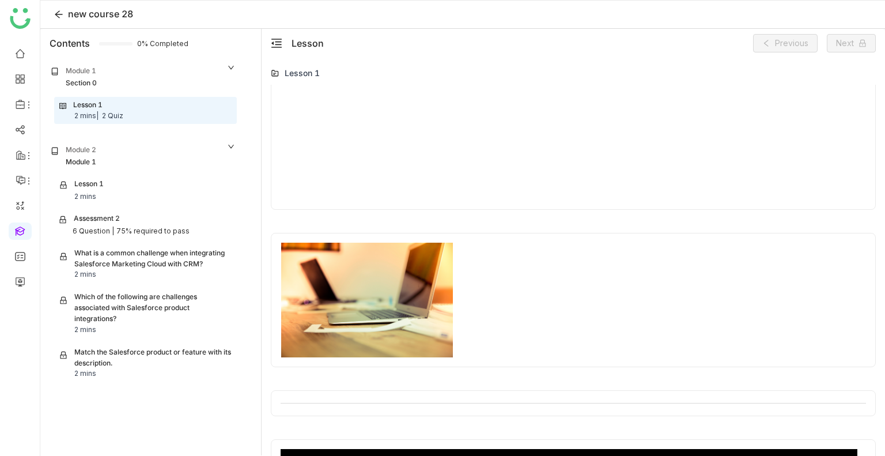
scroll to position [936, 0]
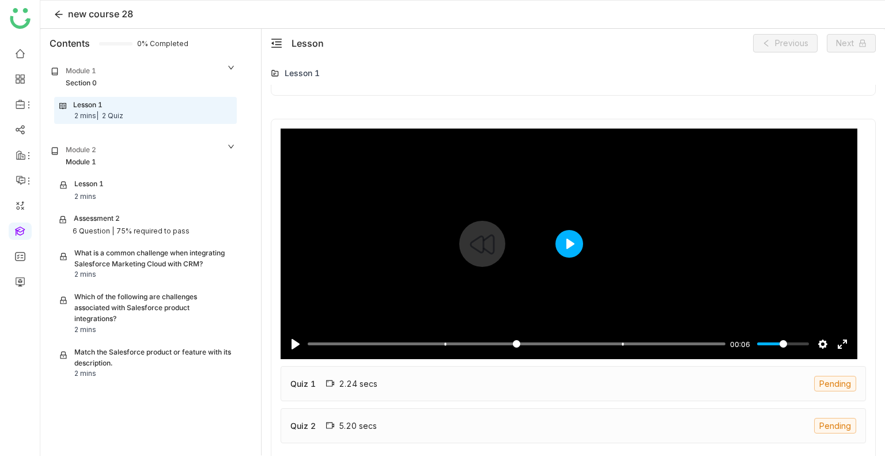
click at [569, 252] on button "Play" at bounding box center [570, 244] width 28 height 28
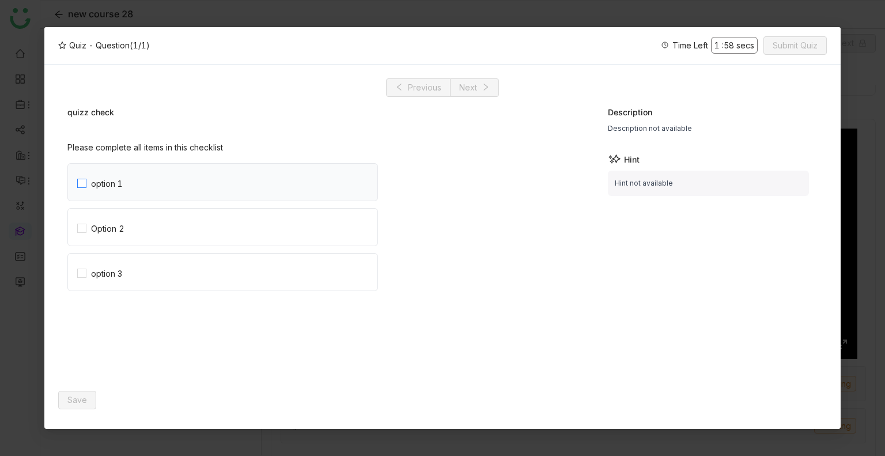
click at [107, 186] on div "option 1" at bounding box center [107, 183] width 32 height 13
click at [120, 218] on label "Option 2" at bounding box center [227, 227] width 300 height 37
click at [124, 277] on span "option 3" at bounding box center [106, 272] width 40 height 16
click at [79, 399] on span "Save" at bounding box center [77, 400] width 20 height 13
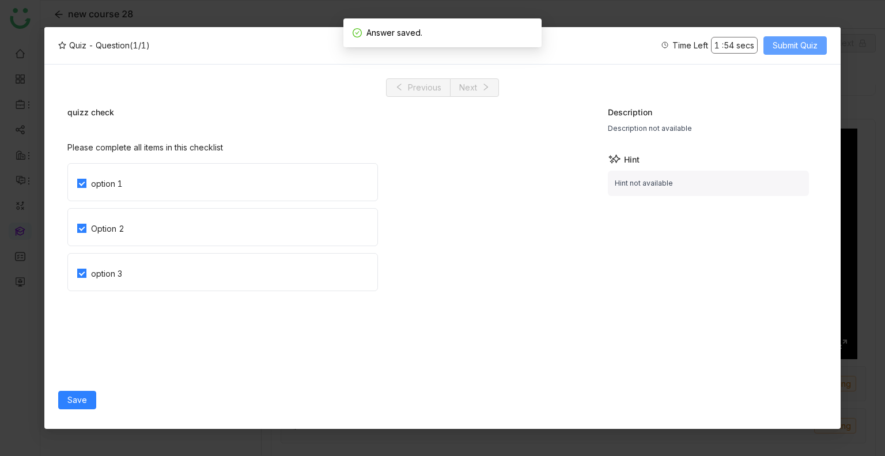
click at [788, 46] on span "Submit Quiz" at bounding box center [795, 45] width 45 height 13
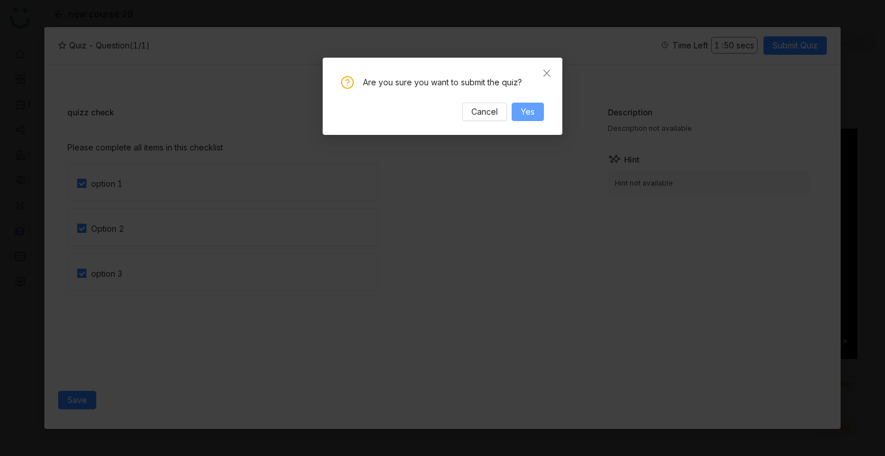
click at [525, 112] on span "Yes" at bounding box center [528, 111] width 14 height 13
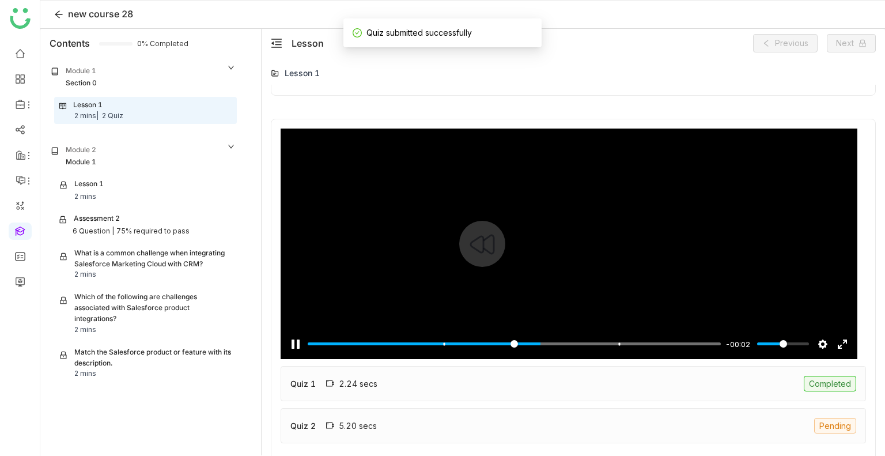
type input "*****"
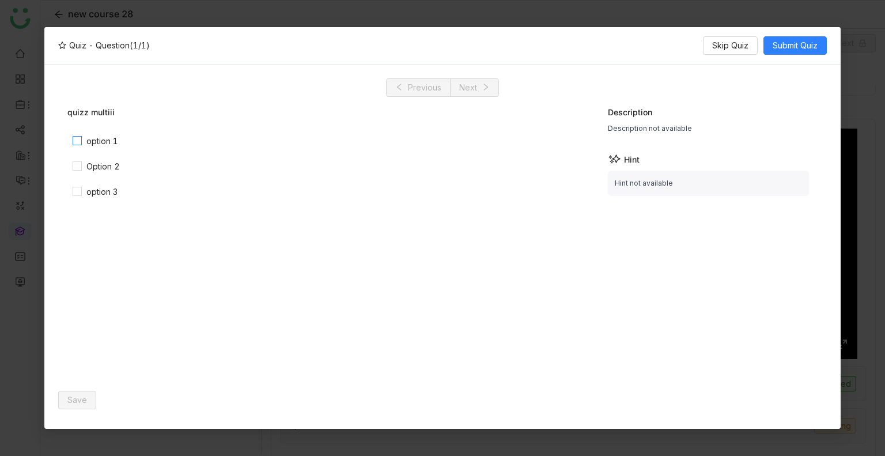
click at [83, 141] on span "option 1" at bounding box center [102, 141] width 41 height 13
click at [95, 163] on div "Option 2" at bounding box center [102, 166] width 33 height 13
click at [104, 201] on div "option 1 Option 2 option 3" at bounding box center [326, 259] width 518 height 254
click at [99, 195] on div "option 3" at bounding box center [101, 192] width 31 height 13
click at [92, 396] on button "Save" at bounding box center [77, 400] width 38 height 18
